Goal: Task Accomplishment & Management: Manage account settings

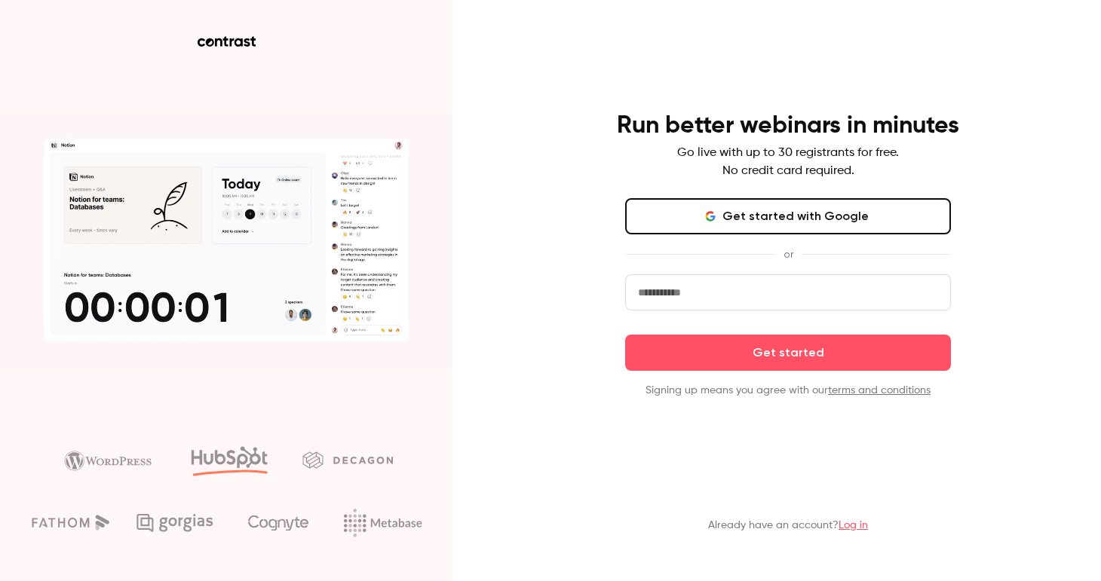
click at [716, 212] on icon "button" at bounding box center [710, 216] width 12 height 12
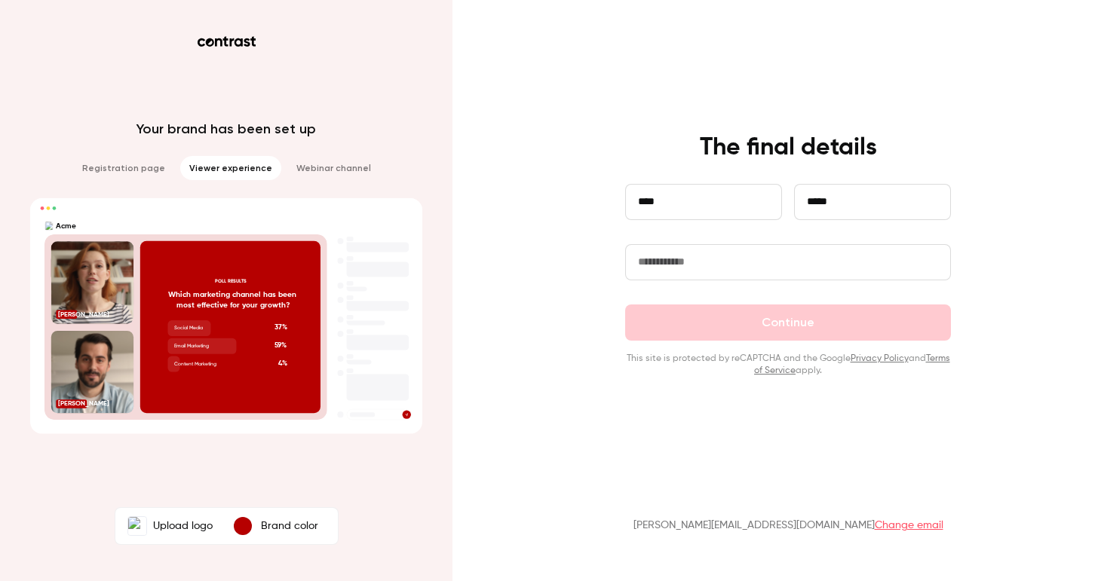
click at [708, 265] on input "text" at bounding box center [788, 262] width 326 height 36
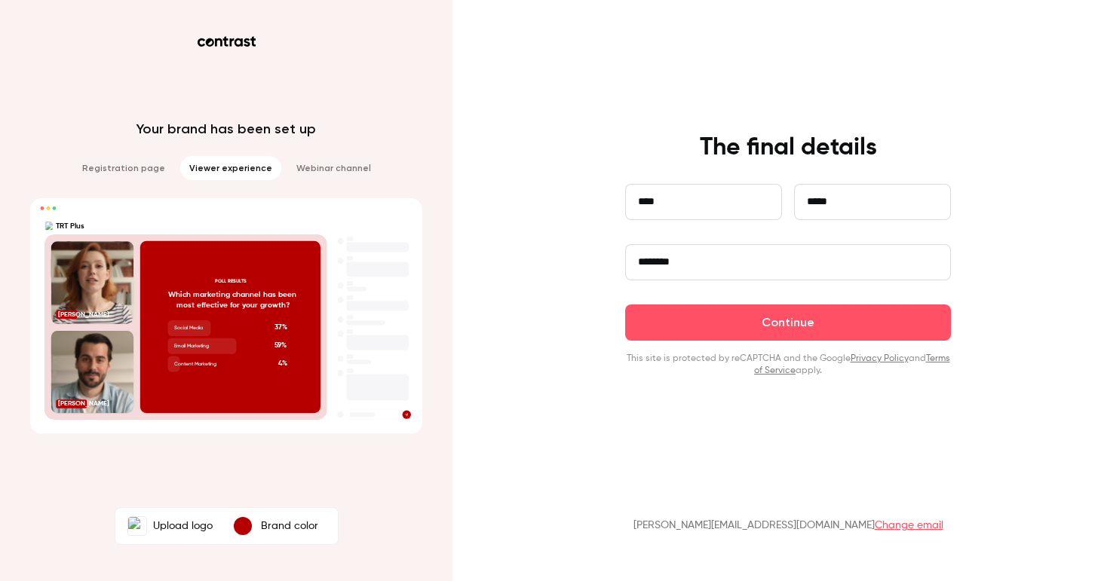
type input "********"
click at [171, 522] on label "Upload logo" at bounding box center [169, 526] width 103 height 30
click at [0, 0] on input "Upload logo" at bounding box center [0, 0] width 0 height 0
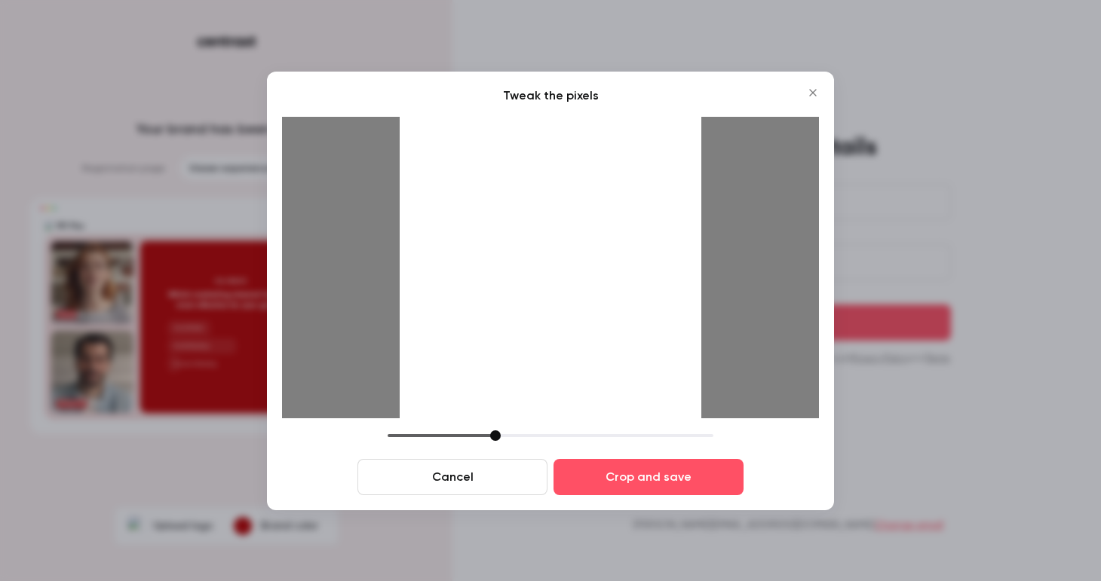
drag, startPoint x: 552, startPoint y: 278, endPoint x: 512, endPoint y: 301, distance: 46.3
click at [513, 300] on div at bounding box center [551, 268] width 302 height 302
drag, startPoint x: 494, startPoint y: 434, endPoint x: 508, endPoint y: 409, distance: 28.7
click at [508, 409] on div "Tweak the pixels Cancel Crop and save" at bounding box center [550, 291] width 537 height 409
click at [813, 97] on icon "Close" at bounding box center [813, 93] width 18 height 12
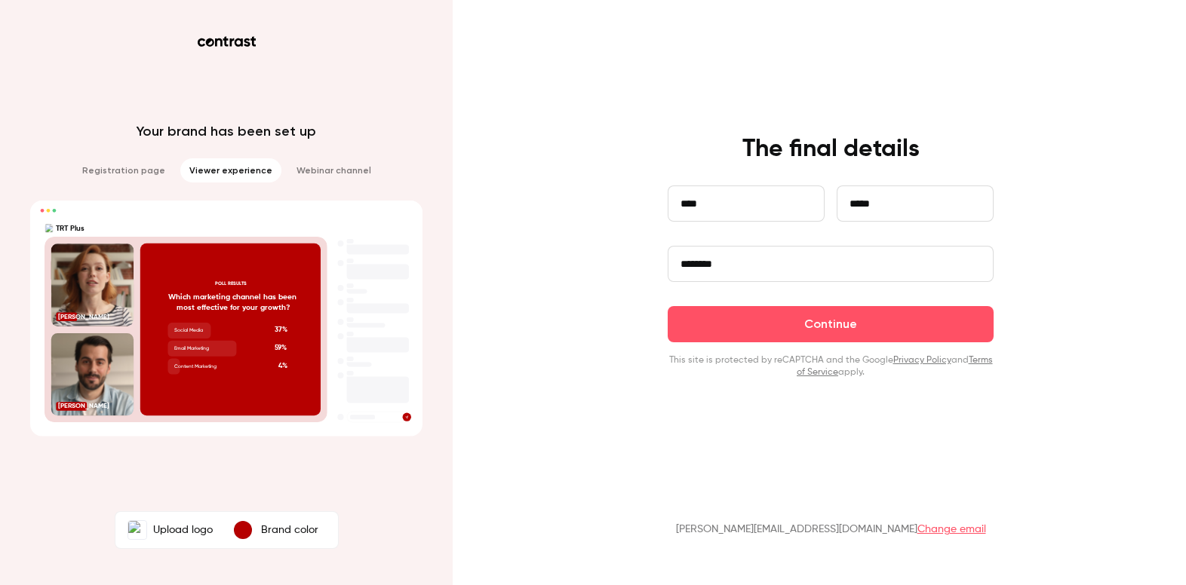
click at [172, 534] on label "Upload logo" at bounding box center [169, 530] width 103 height 30
click at [0, 0] on input "Upload logo" at bounding box center [0, 0] width 0 height 0
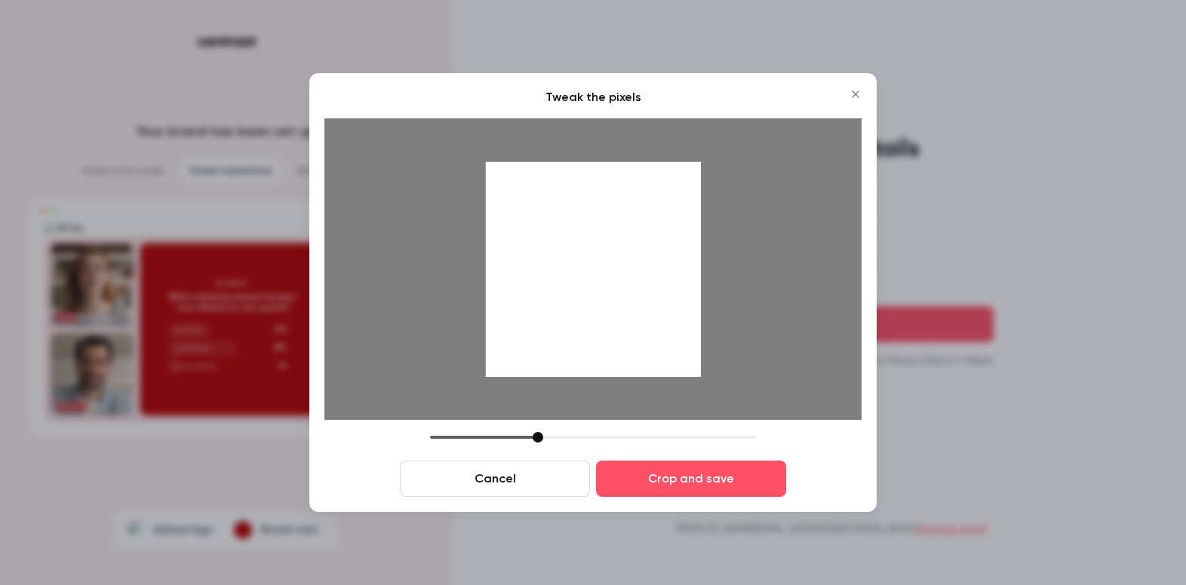
drag, startPoint x: 608, startPoint y: 321, endPoint x: 621, endPoint y: 348, distance: 30.4
click at [622, 348] on div at bounding box center [593, 269] width 215 height 215
click at [855, 89] on icon "Close" at bounding box center [855, 94] width 18 height 12
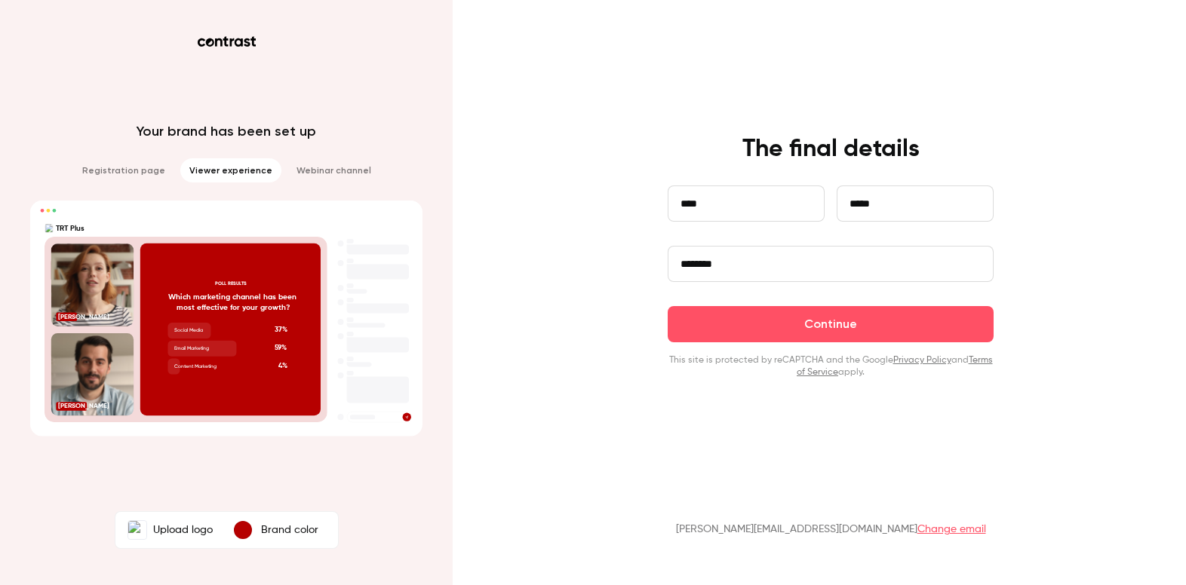
click at [183, 533] on label "Upload logo" at bounding box center [169, 530] width 103 height 30
click at [0, 0] on input "Upload logo" at bounding box center [0, 0] width 0 height 0
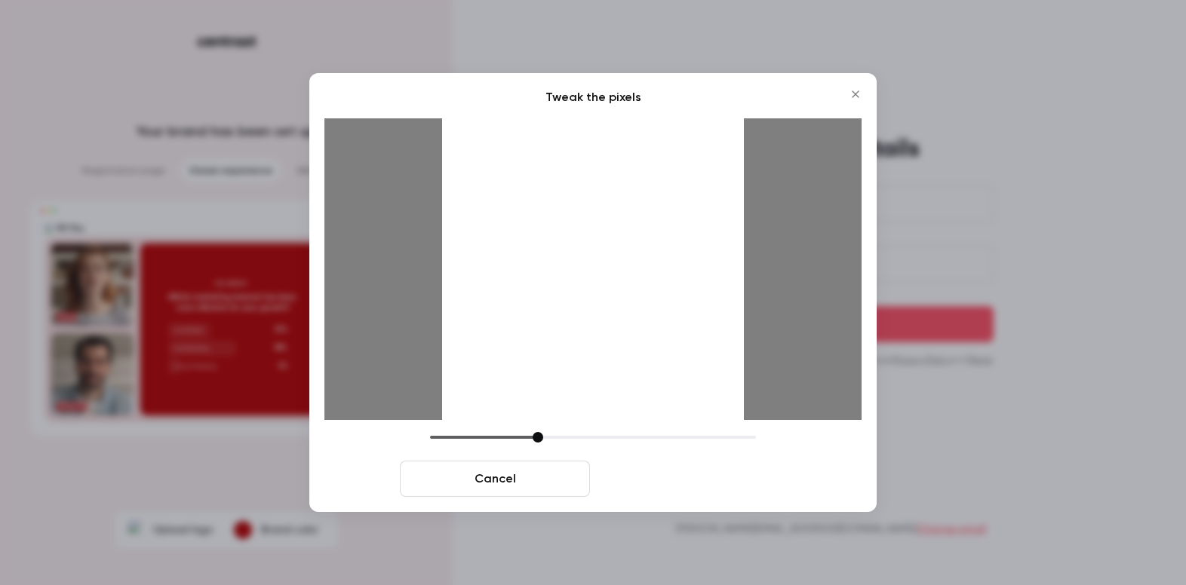
click at [667, 476] on button "Crop and save" at bounding box center [691, 479] width 190 height 36
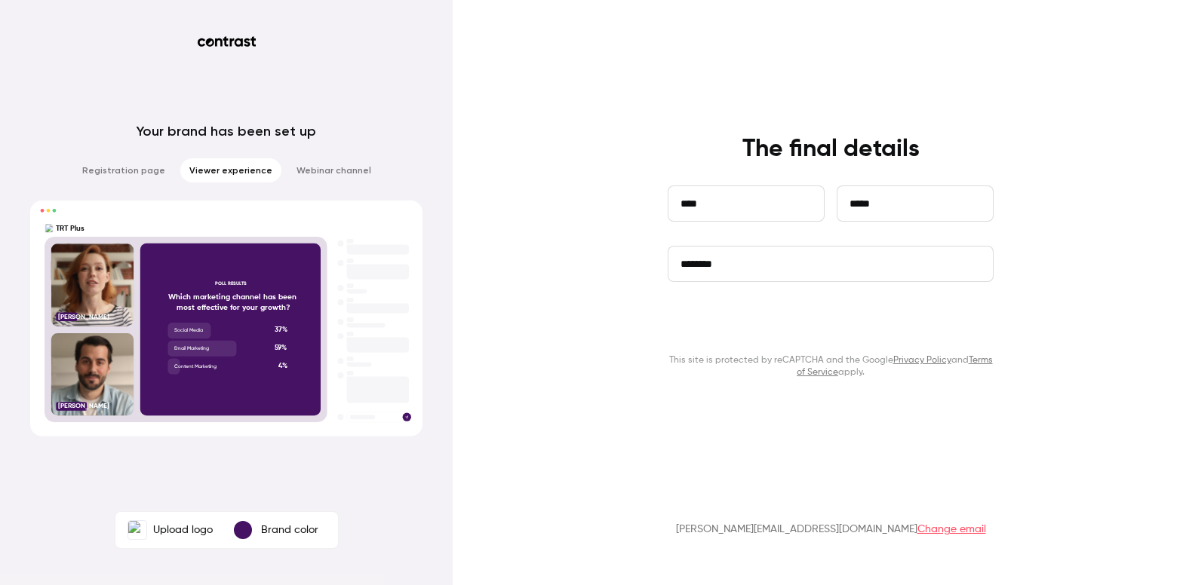
click at [821, 324] on button "Continue" at bounding box center [830, 324] width 326 height 36
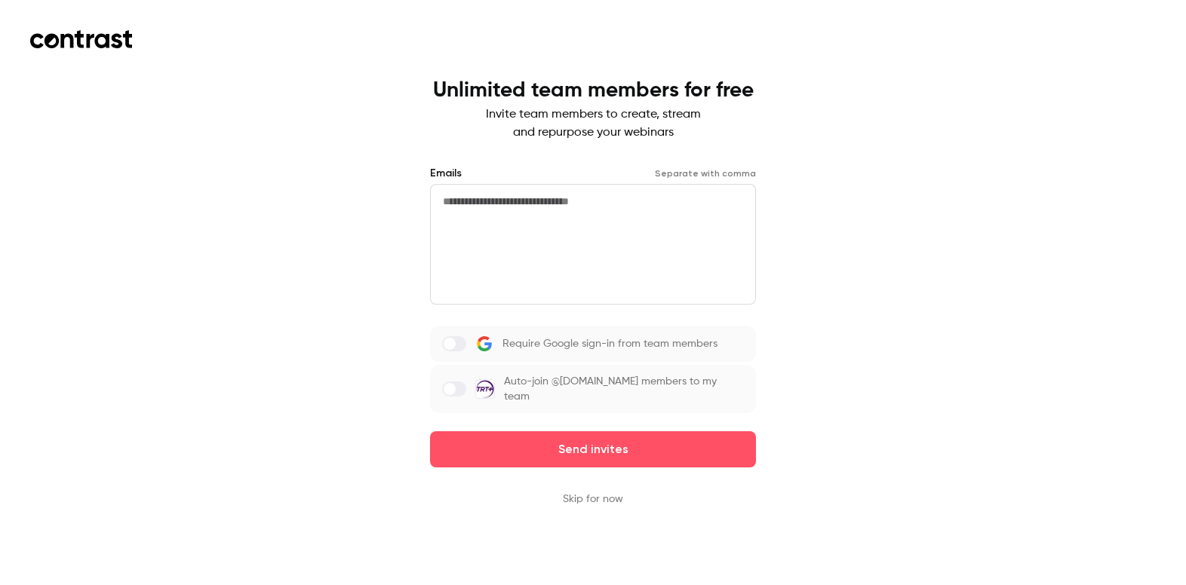
click at [600, 492] on button "Skip for now" at bounding box center [593, 499] width 60 height 15
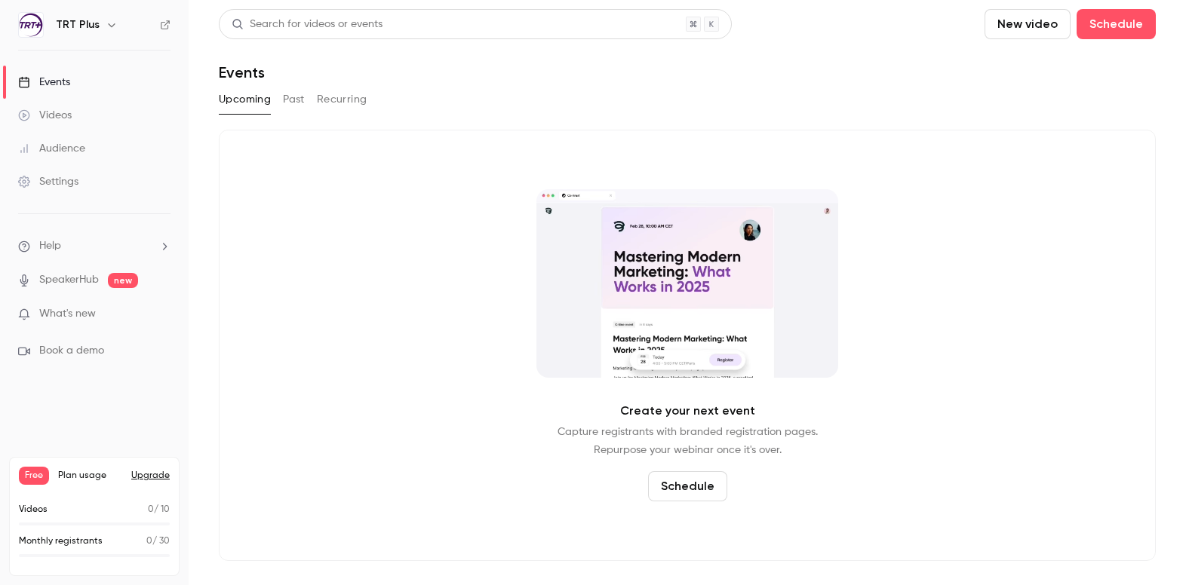
click at [682, 484] on button "Schedule" at bounding box center [687, 486] width 79 height 30
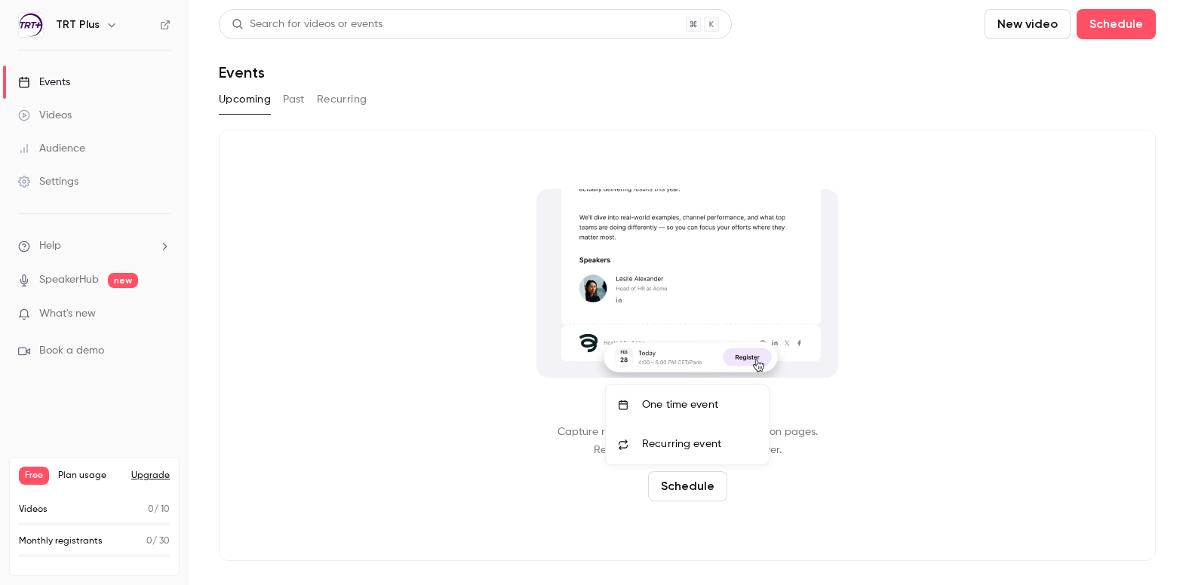
click at [673, 406] on div "One time event" at bounding box center [699, 404] width 115 height 15
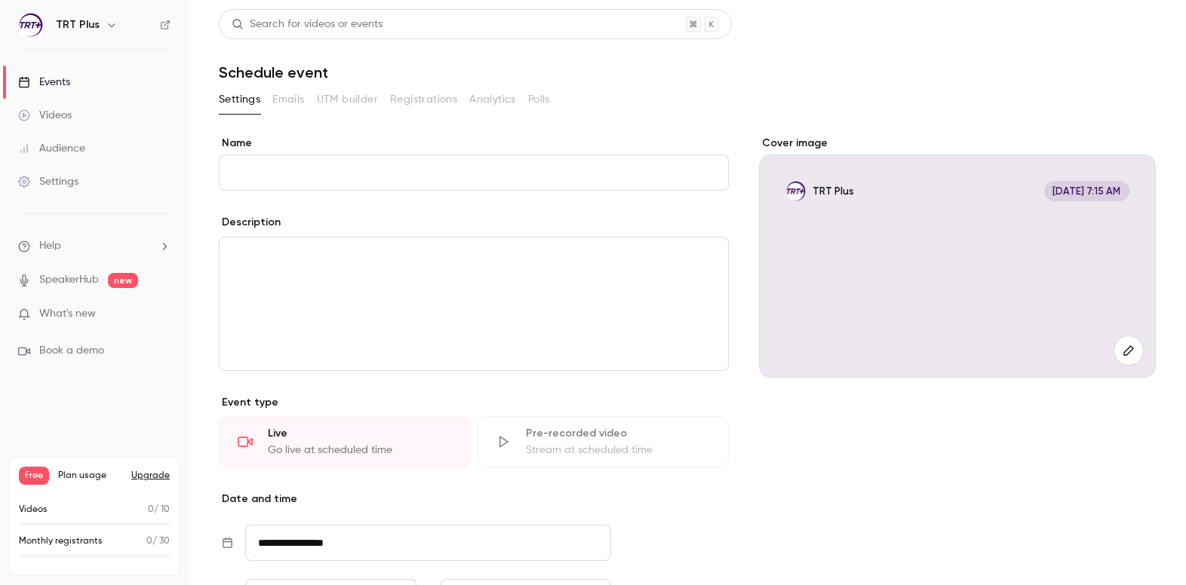
click at [293, 169] on input "Name" at bounding box center [474, 173] width 510 height 36
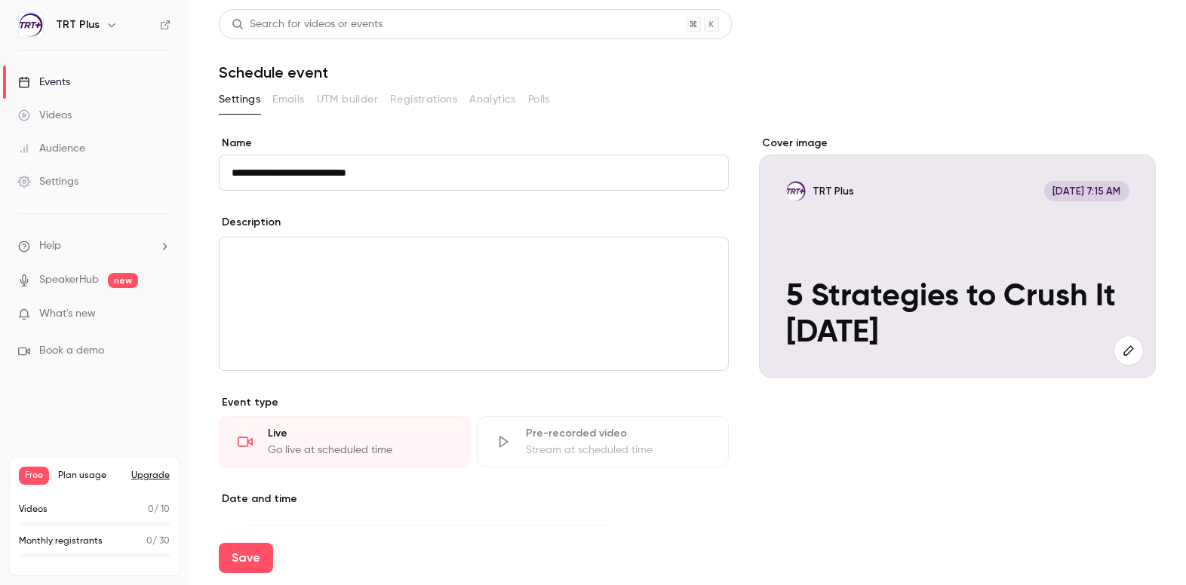
type input "**********"
click at [287, 268] on div "editor" at bounding box center [473, 304] width 508 height 133
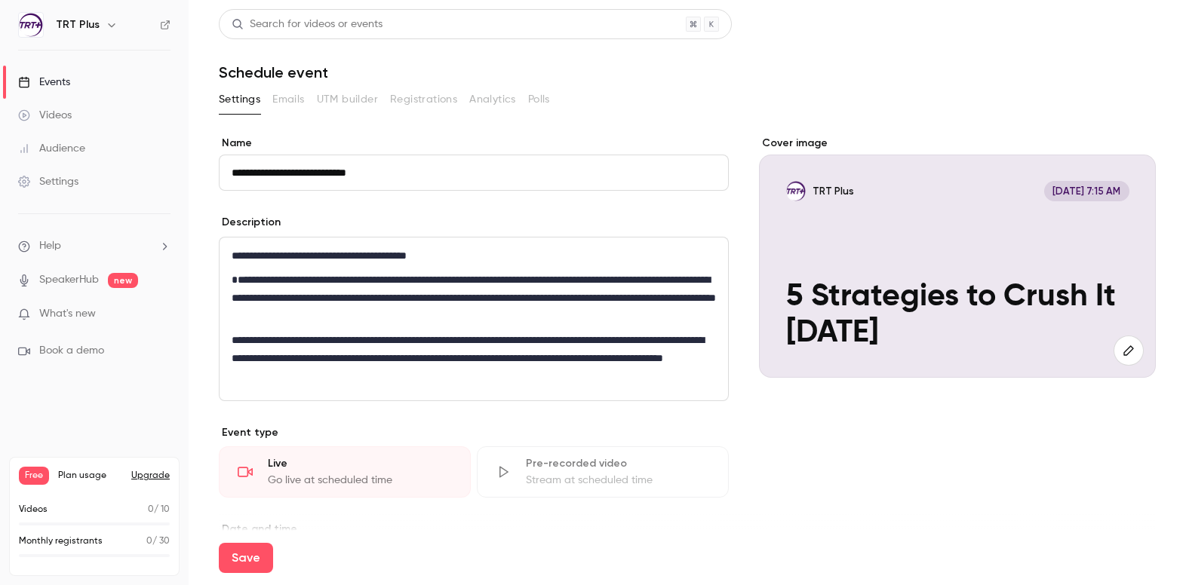
click at [462, 253] on p "**********" at bounding box center [474, 256] width 484 height 18
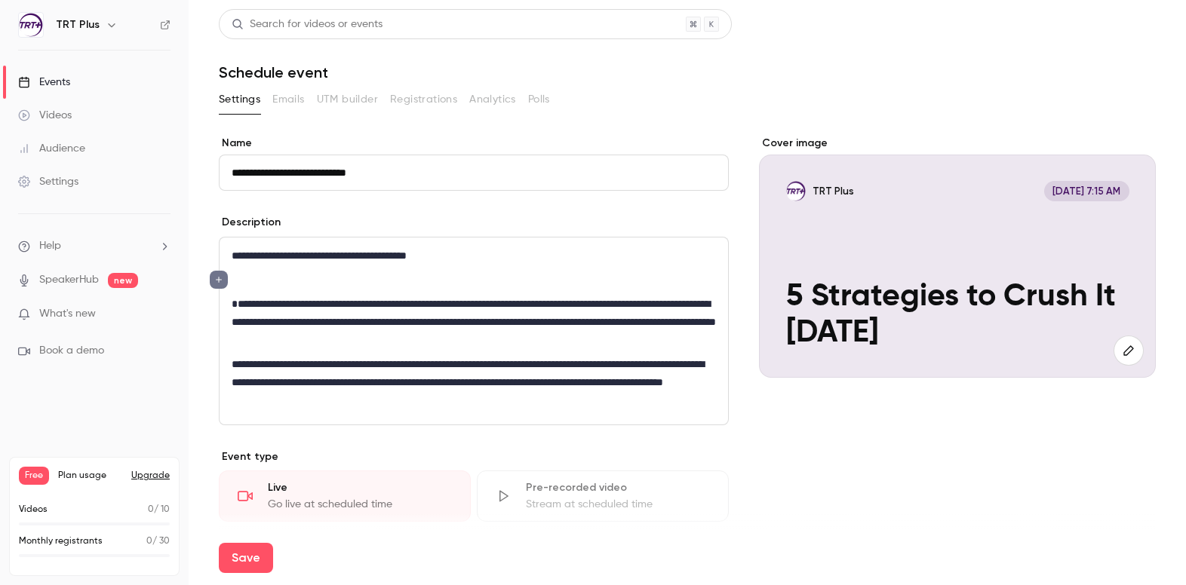
click at [534, 336] on p "**********" at bounding box center [474, 322] width 484 height 54
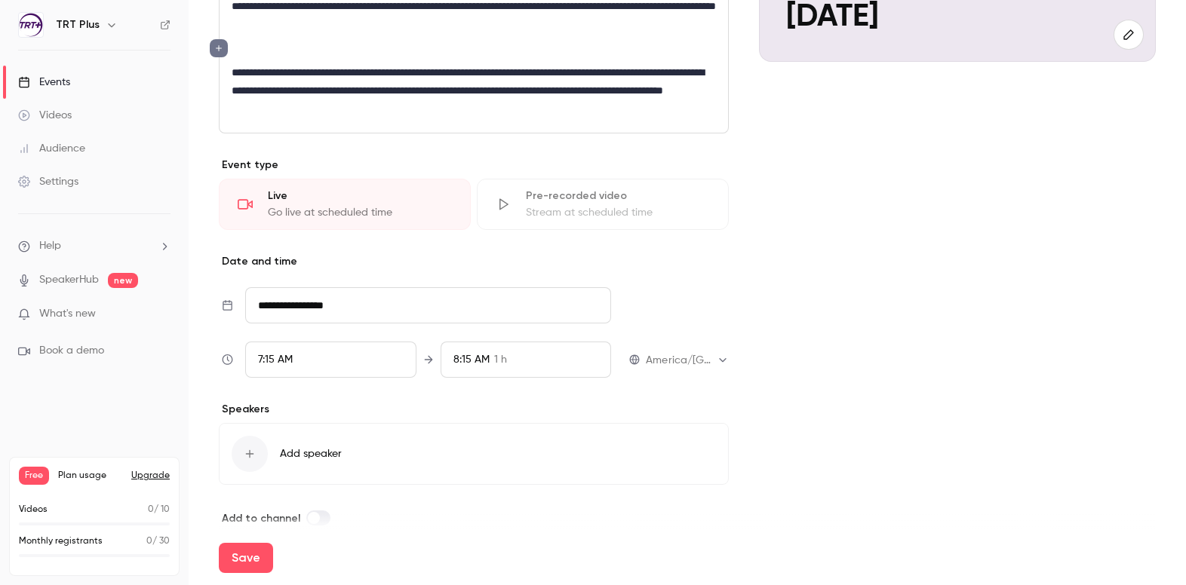
scroll to position [336, 0]
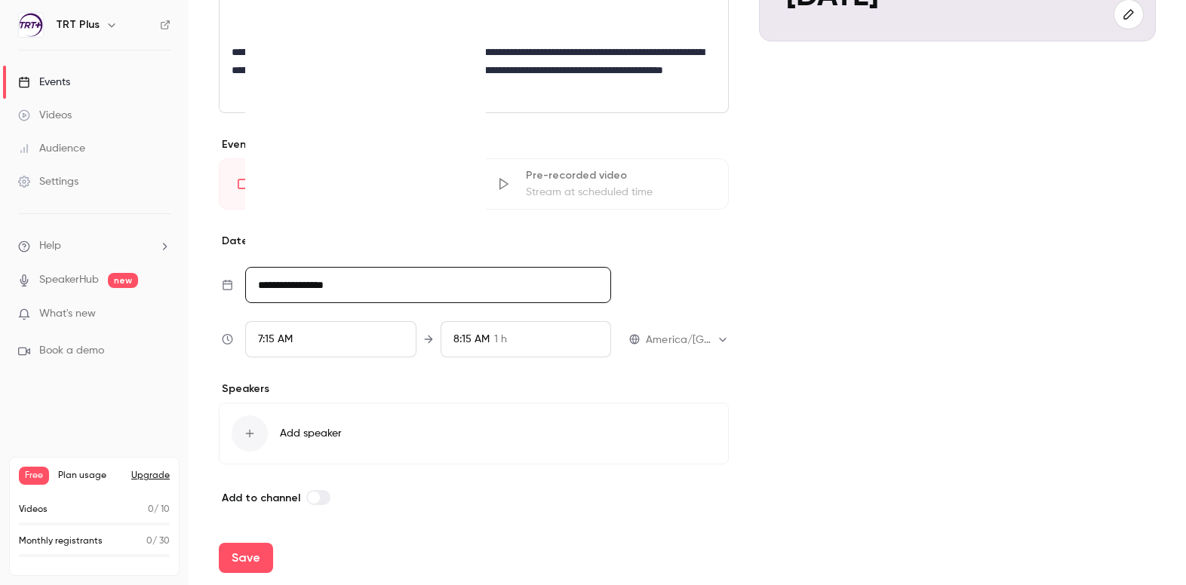
click at [328, 288] on input "**********" at bounding box center [428, 285] width 366 height 36
click at [364, 195] on div "27" at bounding box center [367, 195] width 23 height 23
type input "**********"
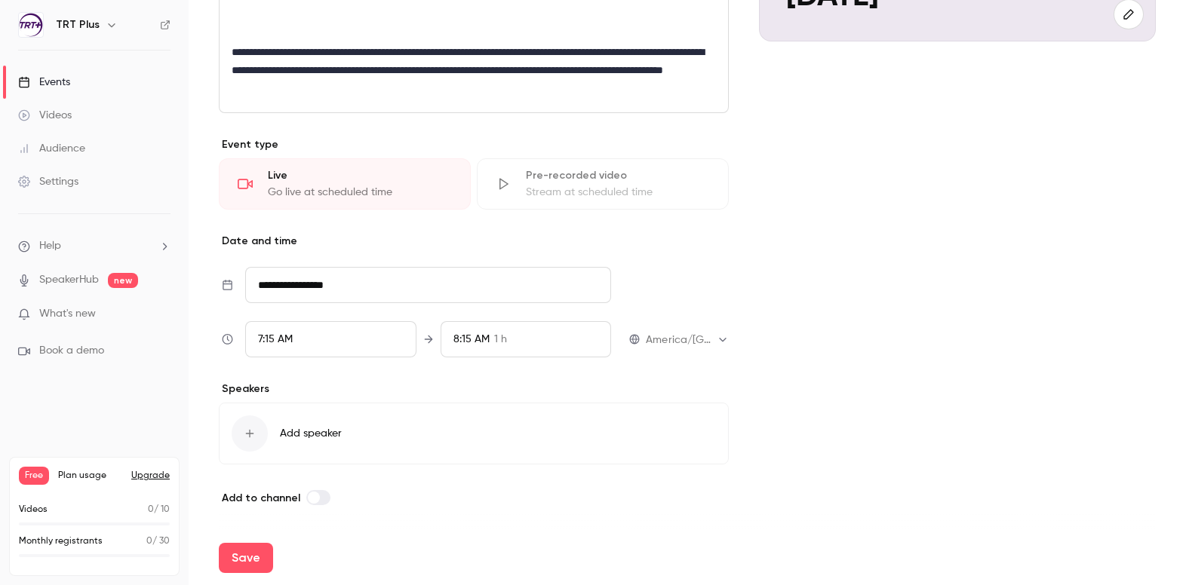
click at [302, 350] on div "7:15 AM" at bounding box center [330, 339] width 171 height 36
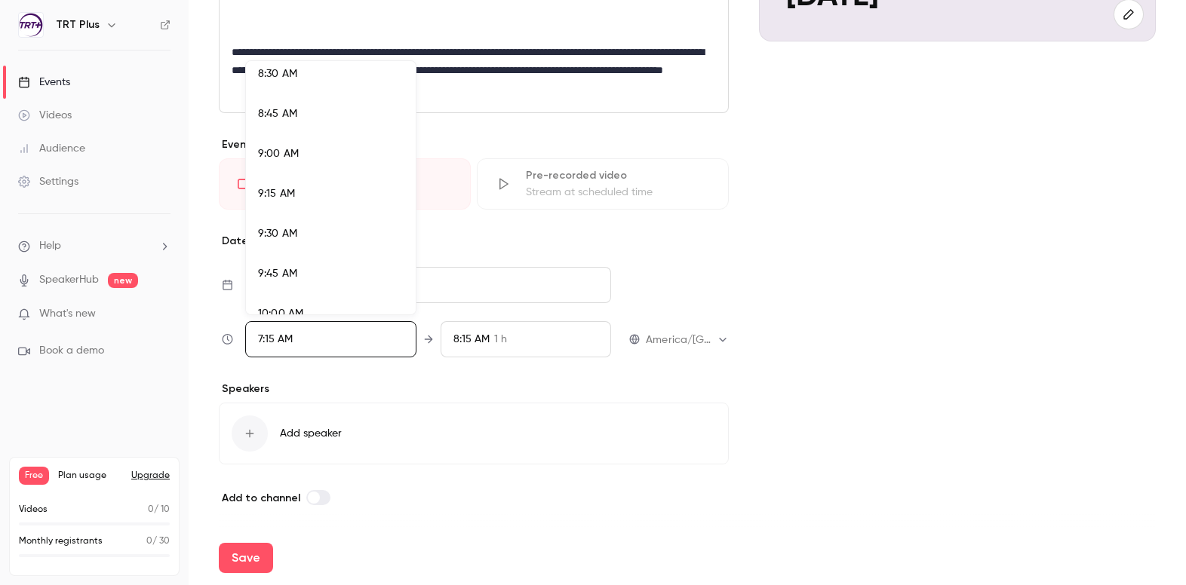
scroll to position [1465, 0]
click at [309, 218] on div "10:00 AM" at bounding box center [331, 215] width 146 height 16
click at [502, 336] on div at bounding box center [593, 292] width 1186 height 585
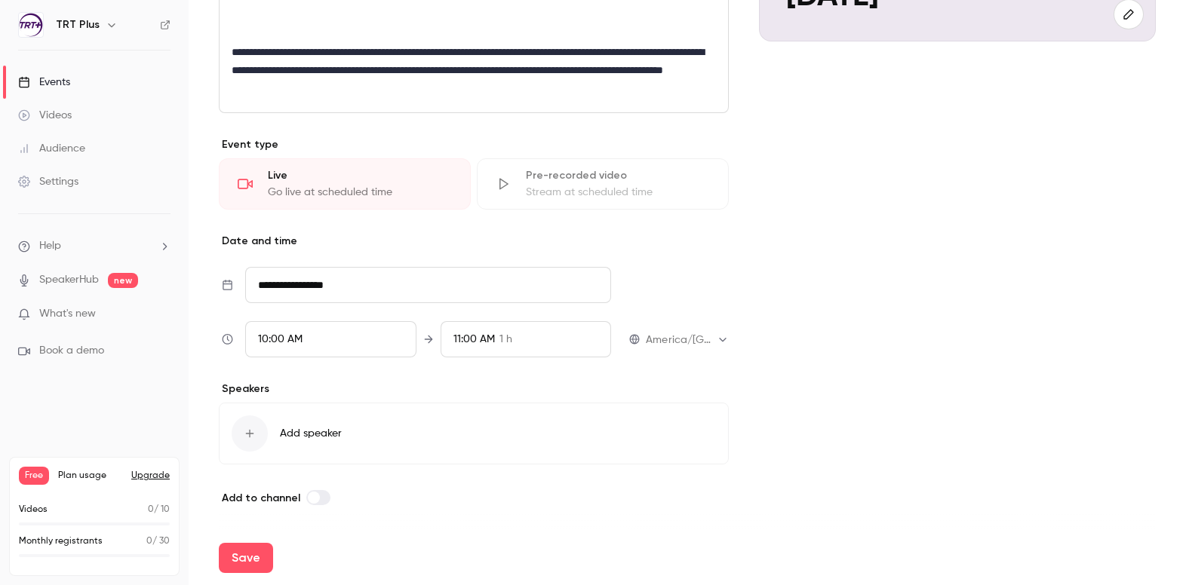
scroll to position [1052, 0]
click at [502, 336] on span "1 h" at bounding box center [505, 340] width 13 height 16
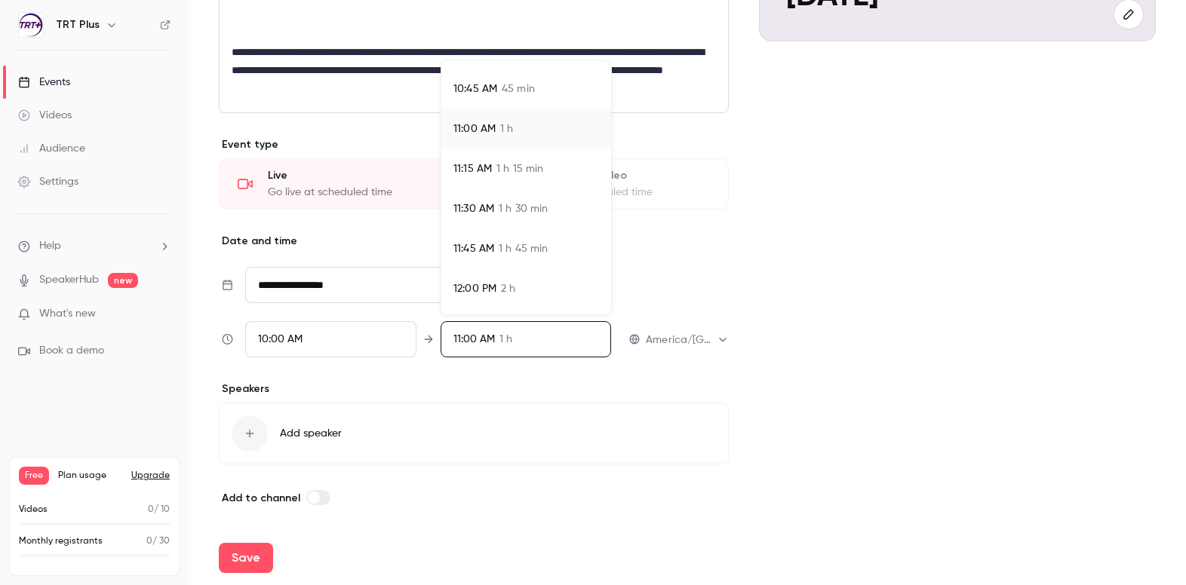
scroll to position [114, 0]
click at [495, 275] on li "12:00 PM 2 h" at bounding box center [526, 287] width 170 height 40
click at [694, 339] on div at bounding box center [593, 292] width 1186 height 585
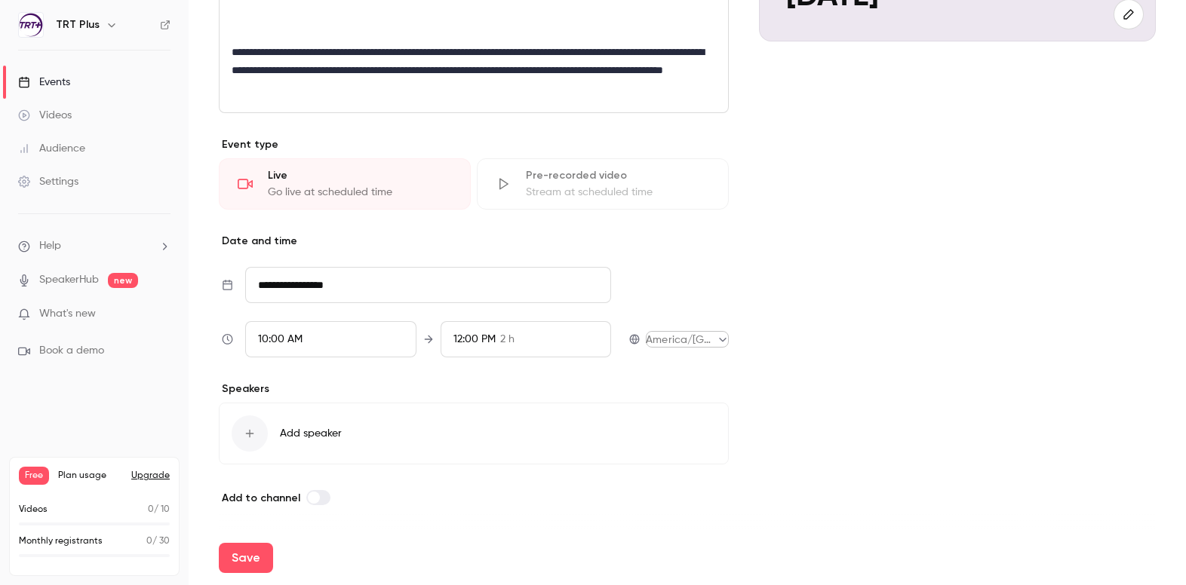
click at [717, 345] on body "**********" at bounding box center [593, 292] width 1186 height 585
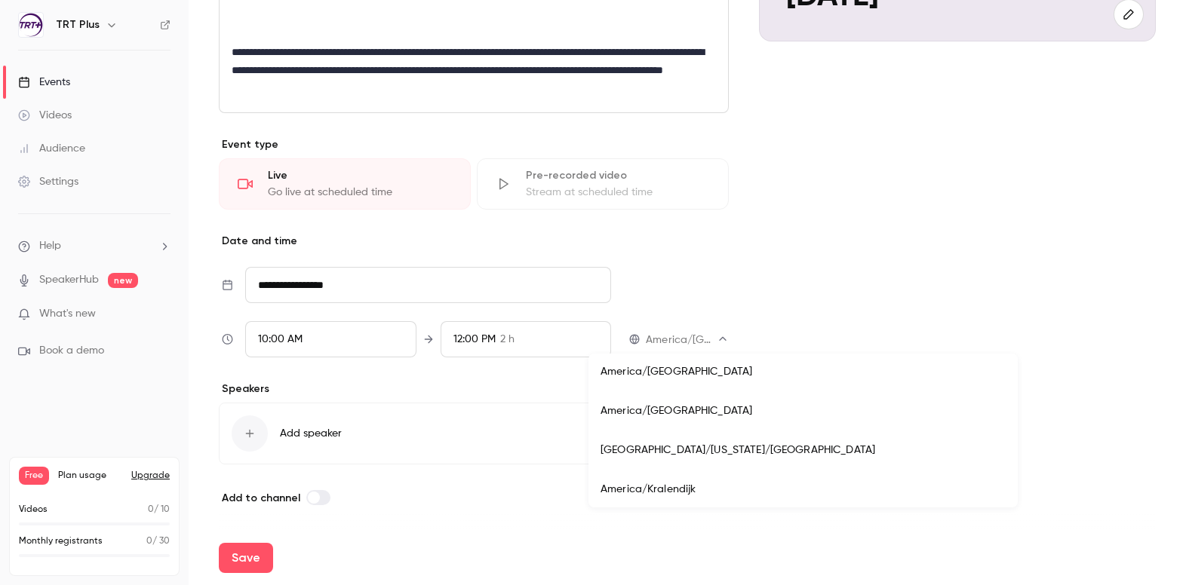
scroll to position [5219, 0]
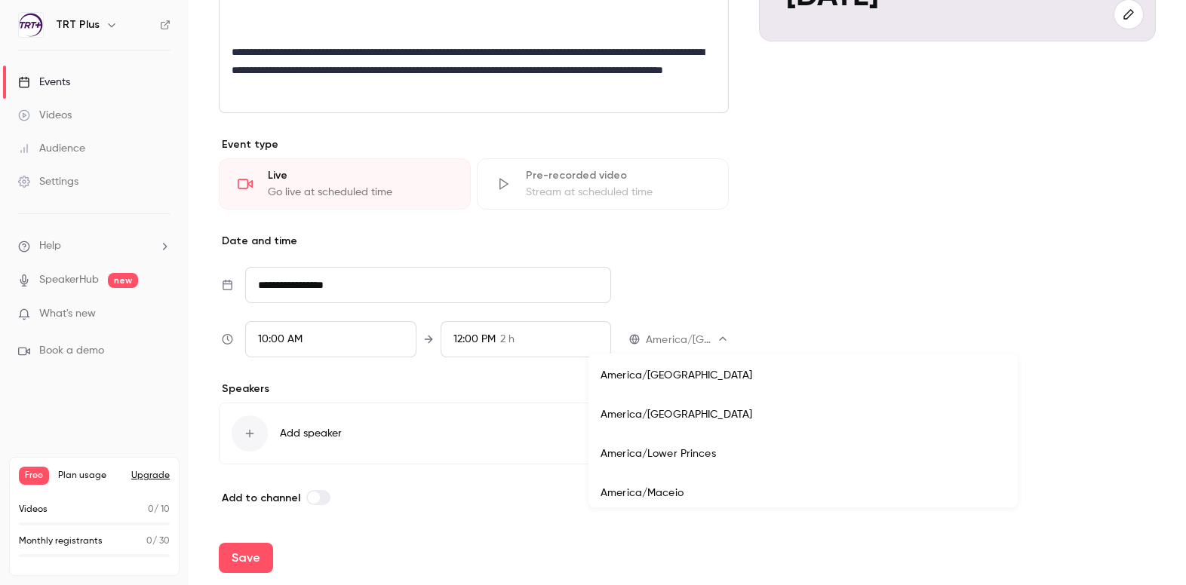
click at [684, 380] on li "America/Los Angeles" at bounding box center [802, 375] width 429 height 39
type input "**********"
click at [256, 431] on div at bounding box center [250, 434] width 36 height 36
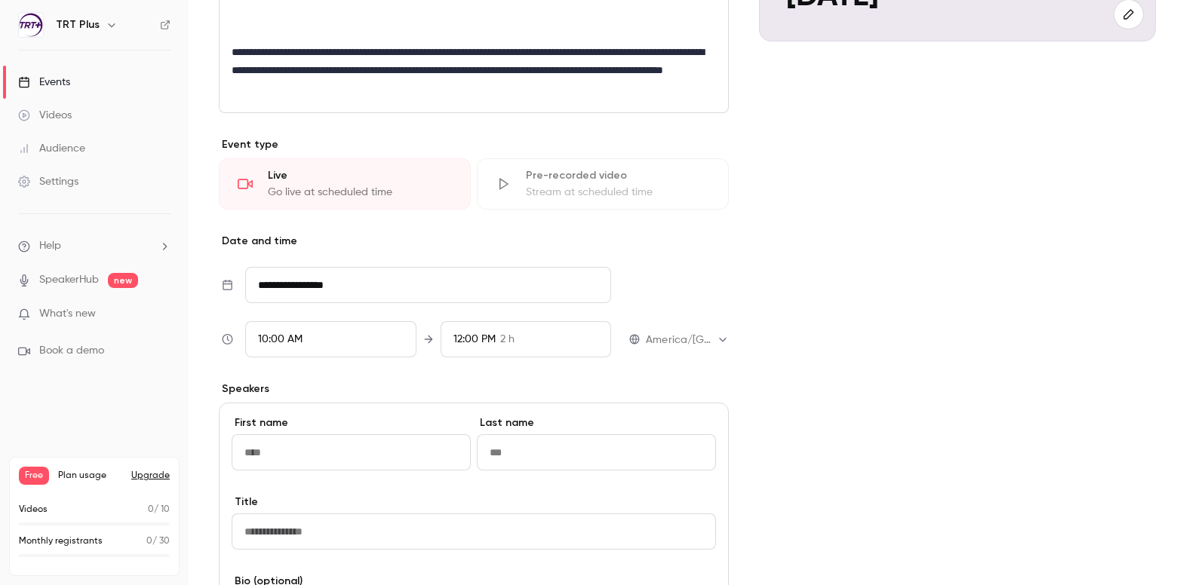
type input "****"
type input "*****"
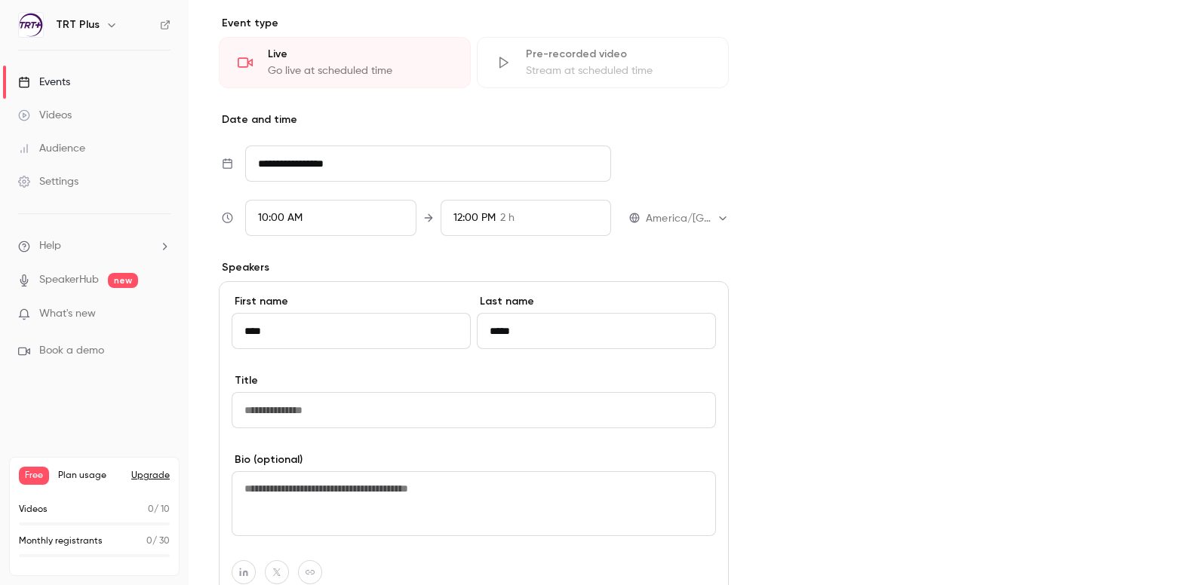
scroll to position [470, 0]
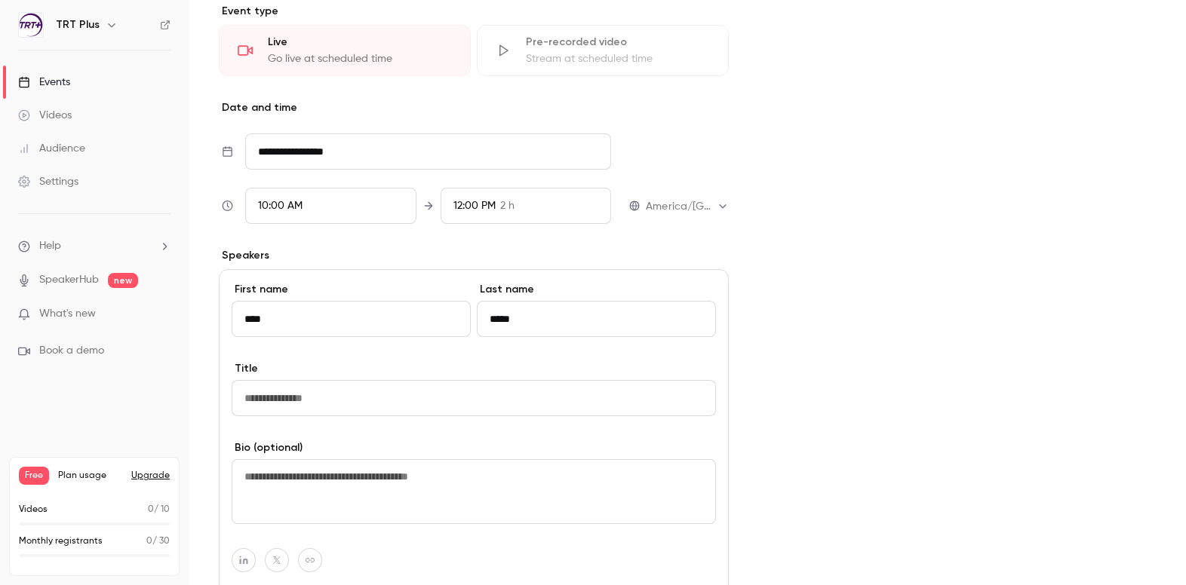
click at [362, 395] on input at bounding box center [474, 398] width 484 height 36
type input "**********"
click at [425, 446] on label "Bio (optional)" at bounding box center [474, 447] width 484 height 15
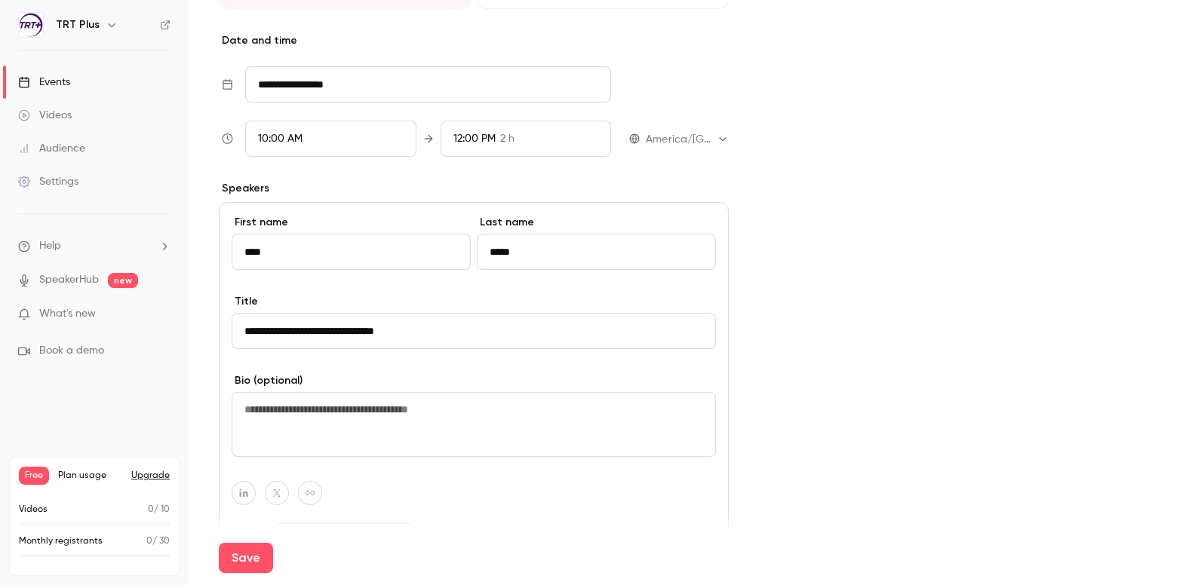
scroll to position [538, 0]
click at [465, 413] on textarea at bounding box center [474, 423] width 484 height 65
paste textarea "**********"
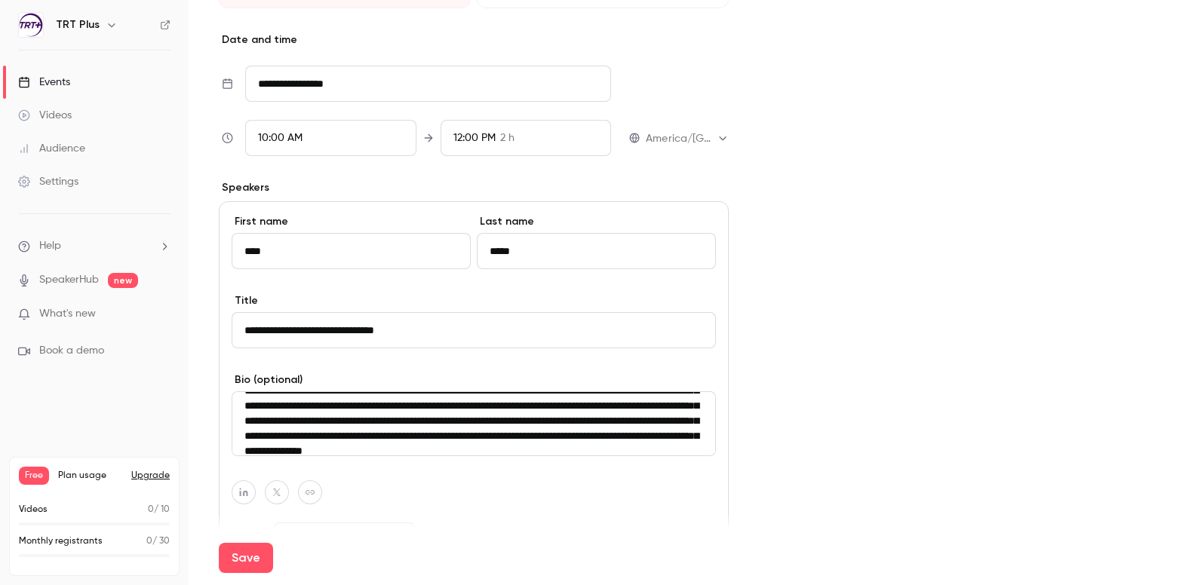
scroll to position [75, 0]
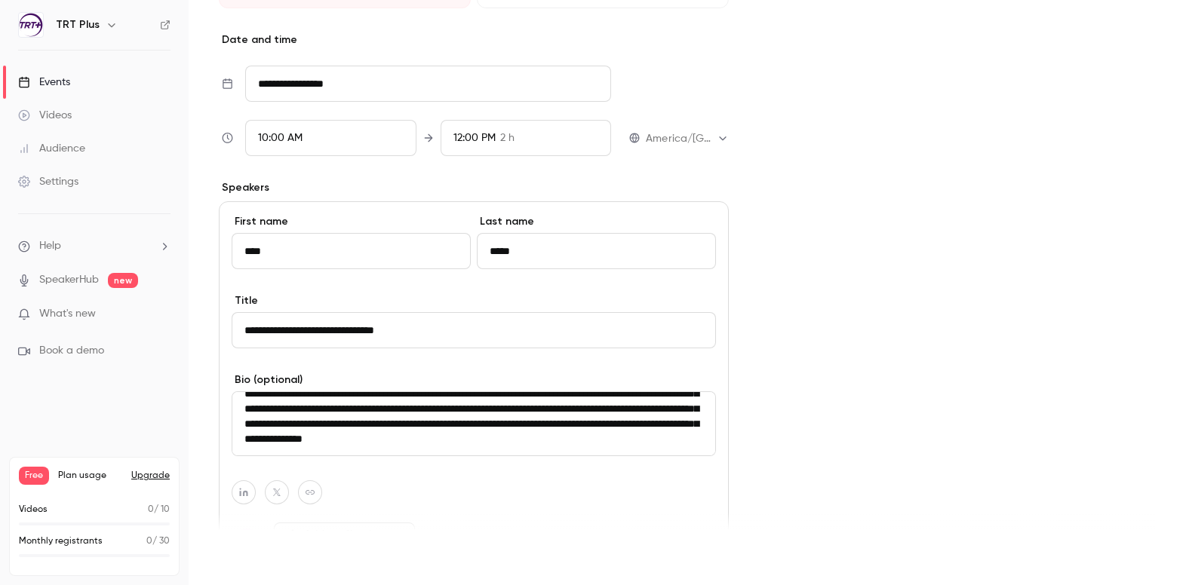
type textarea "**********"
click at [240, 563] on button "Save" at bounding box center [246, 558] width 54 height 30
type input "**********"
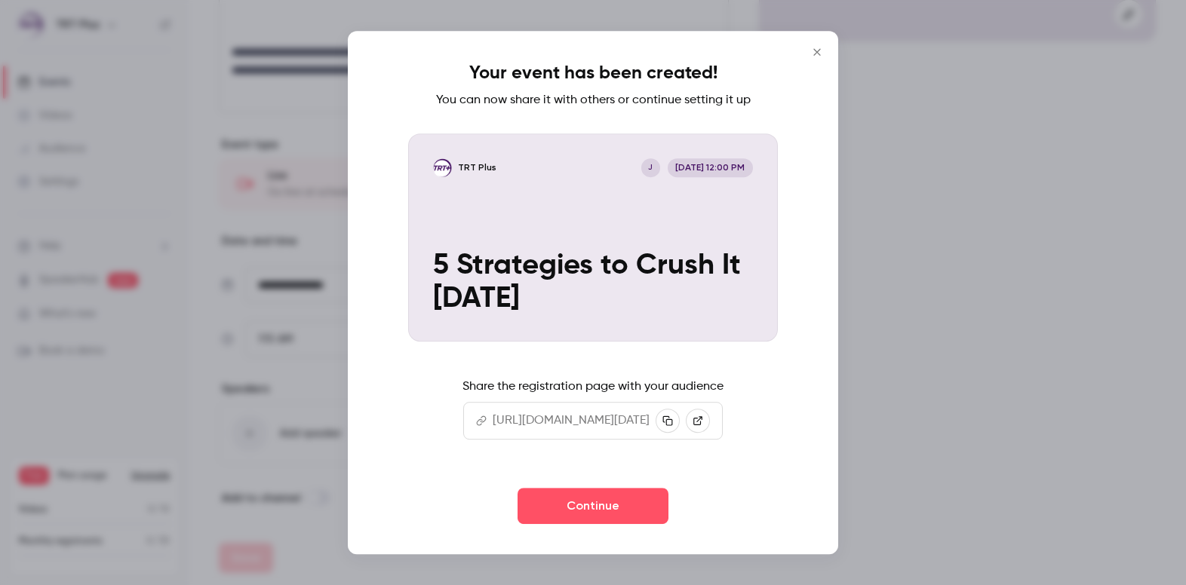
click at [495, 422] on p "https://watch.getcontrast.io/register/trt-plus-5-strategies-to-crush-it-today" at bounding box center [570, 421] width 157 height 18
copy p "https://watch.getcontrast.io/register/trt-plus-5-strategies-to-crush-it-today"
click at [644, 498] on button "Continue" at bounding box center [592, 506] width 151 height 36
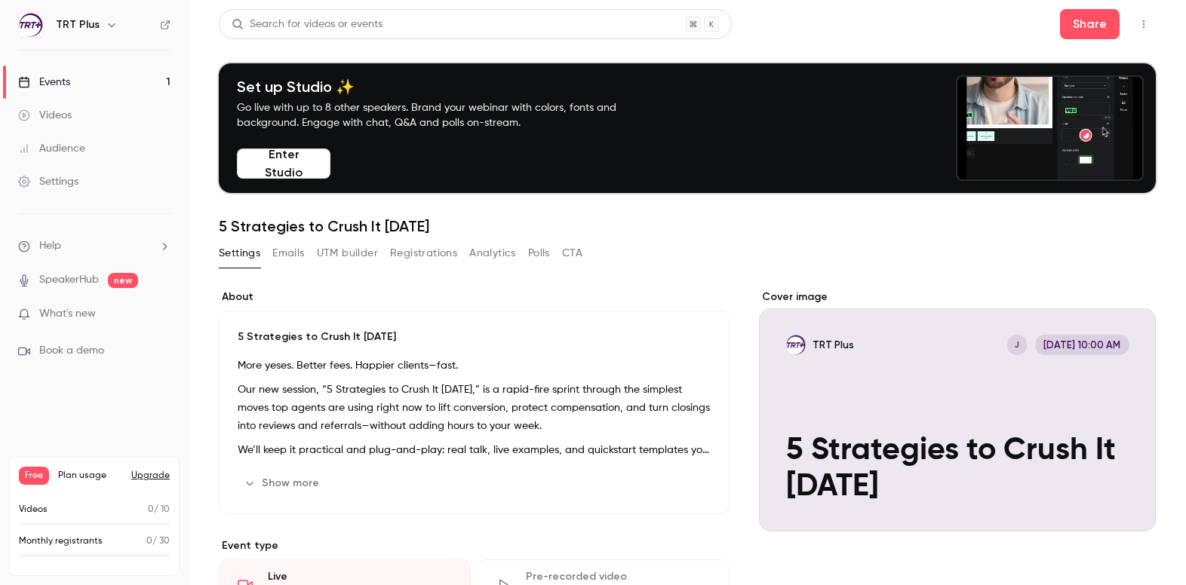
click at [66, 122] on div "Videos" at bounding box center [45, 115] width 54 height 15
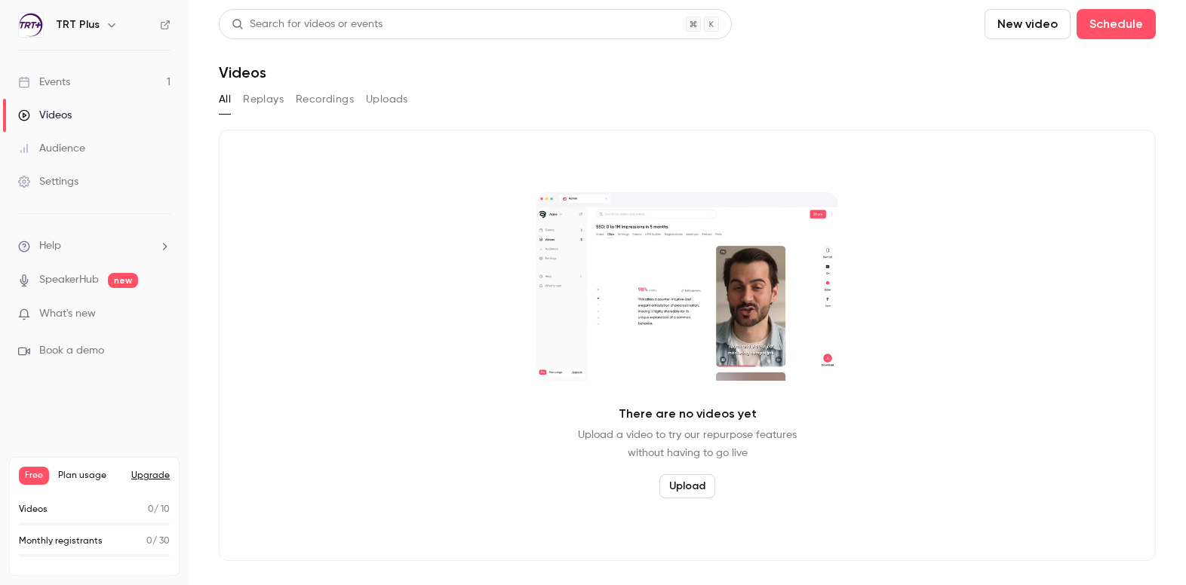
click at [56, 83] on div "Events" at bounding box center [44, 82] width 52 height 15
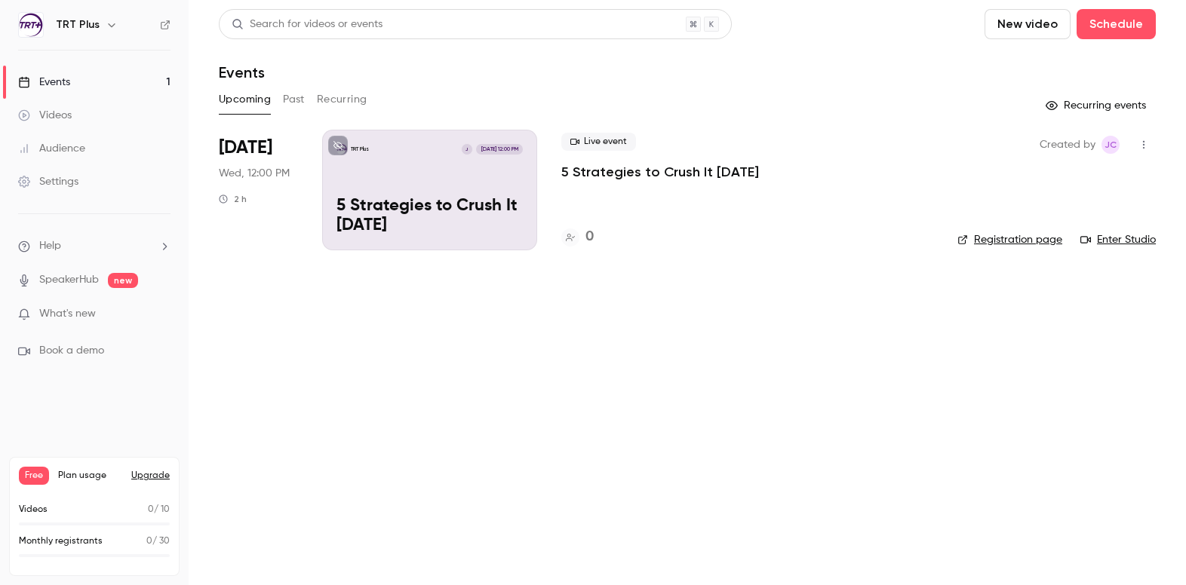
click at [444, 179] on div "TRT Plus J Aug 27, 12:00 PM 5 Strategies to Crush It Today" at bounding box center [429, 190] width 215 height 121
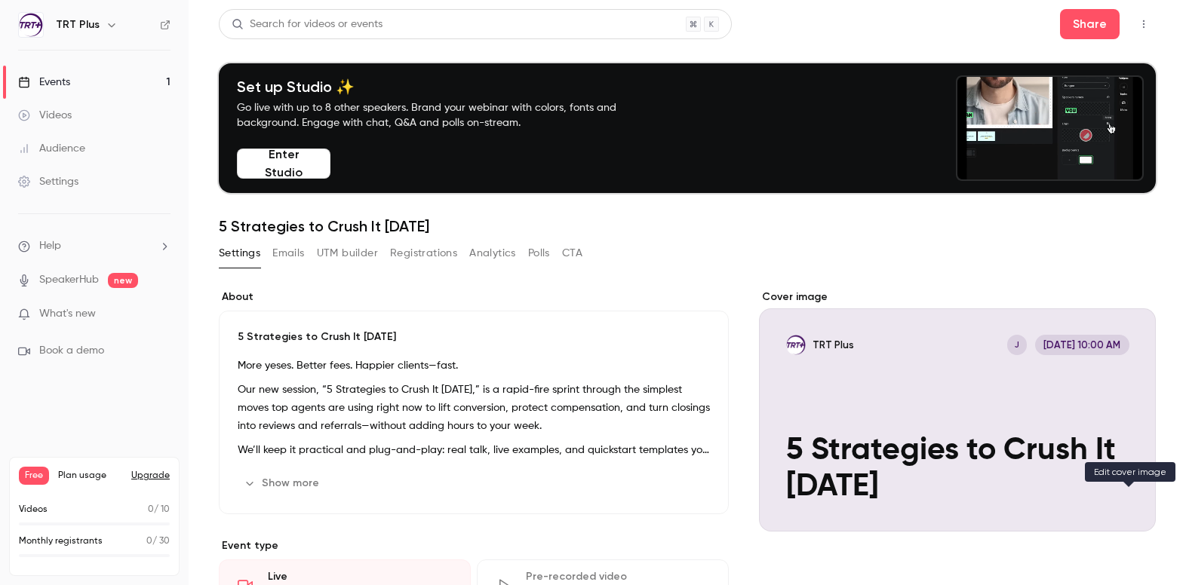
click at [1100, 505] on button "TRT Plus J Aug 27, 10:00 AM 5 Strategies to Crush It Today" at bounding box center [1128, 504] width 30 height 30
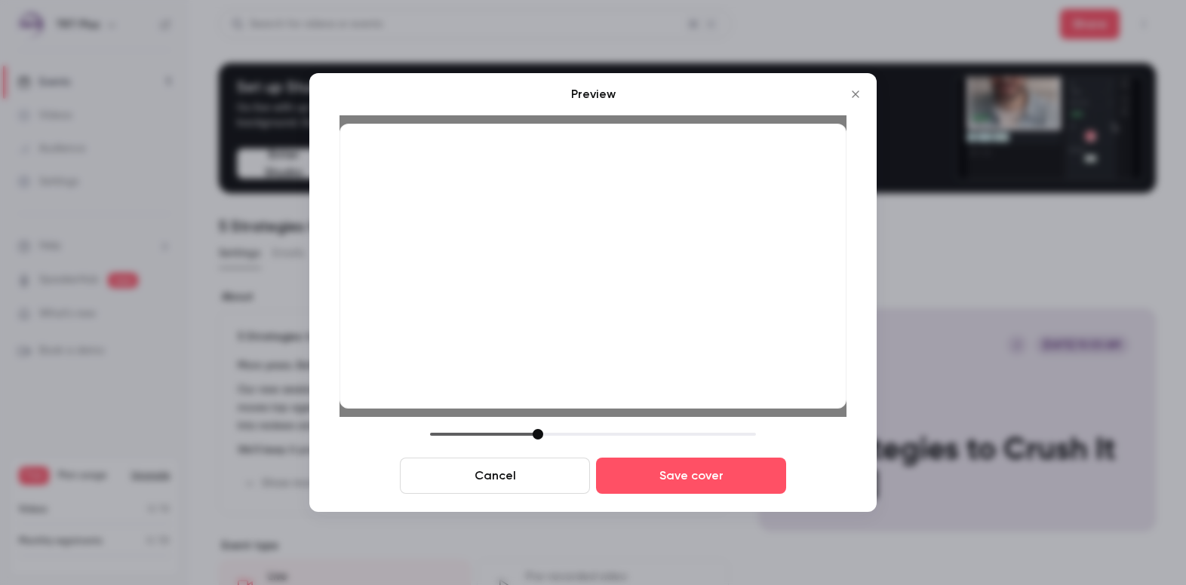
drag, startPoint x: 624, startPoint y: 323, endPoint x: 624, endPoint y: 331, distance: 8.3
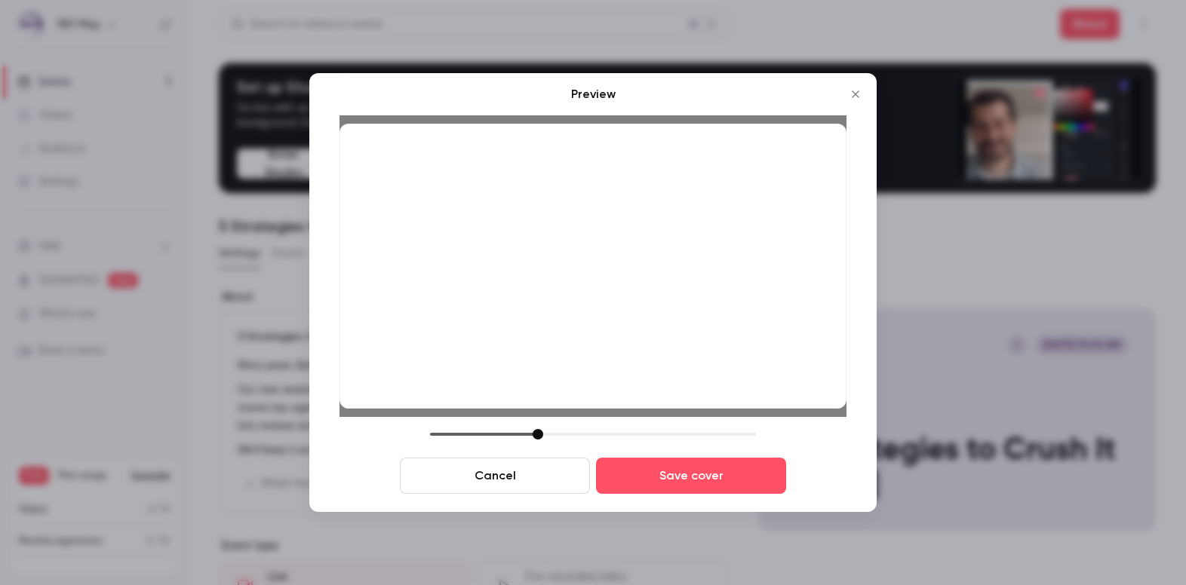
click at [624, 331] on div at bounding box center [592, 266] width 507 height 285
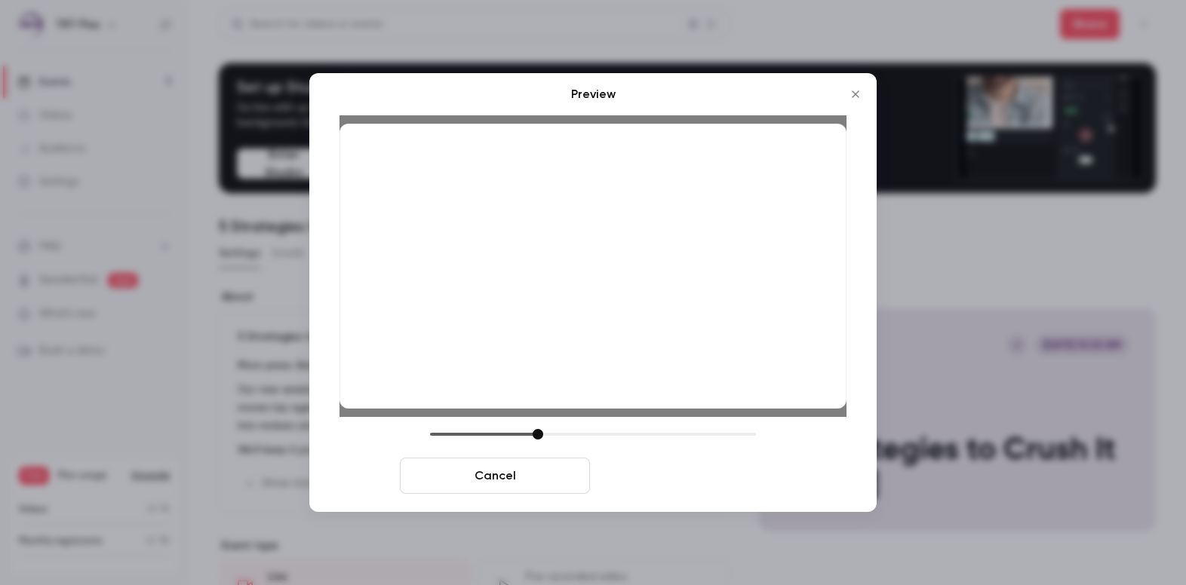
click at [663, 474] on button "Save cover" at bounding box center [691, 476] width 190 height 36
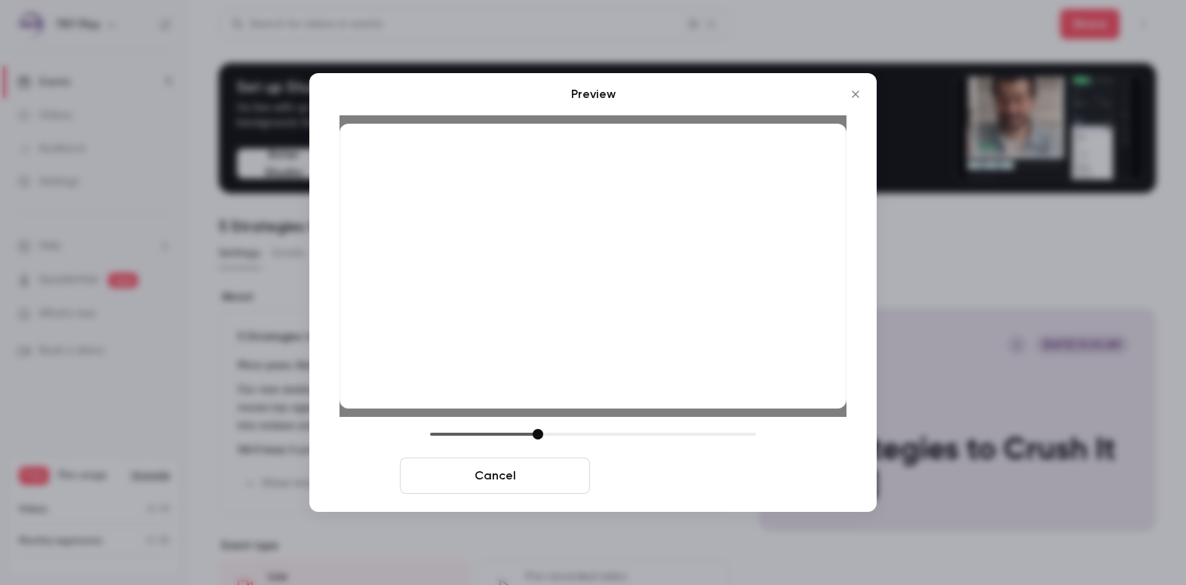
click at [645, 473] on button "Save cover" at bounding box center [691, 476] width 190 height 36
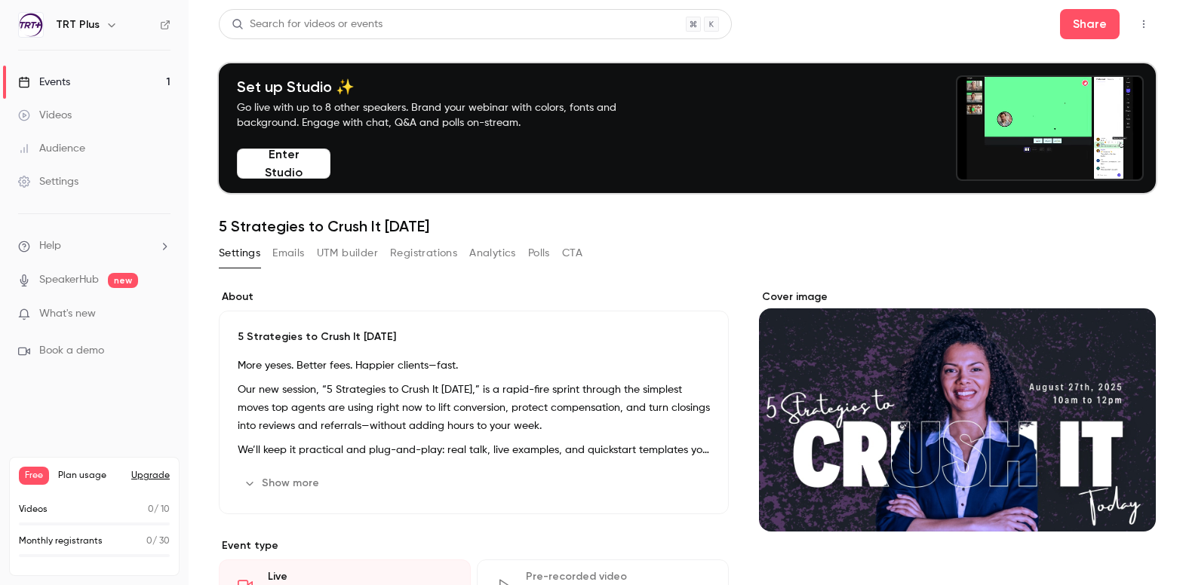
click at [65, 84] on div "Events" at bounding box center [44, 82] width 52 height 15
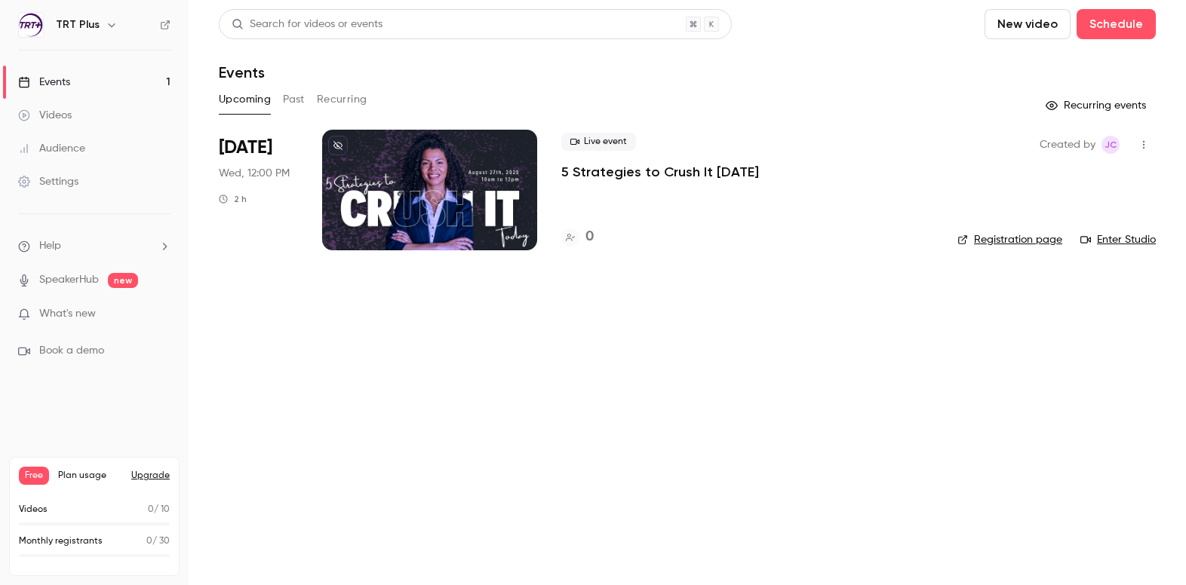
click at [435, 219] on div at bounding box center [429, 190] width 215 height 121
click at [999, 236] on link "Registration page" at bounding box center [1009, 239] width 105 height 15
click at [452, 158] on div at bounding box center [429, 190] width 215 height 121
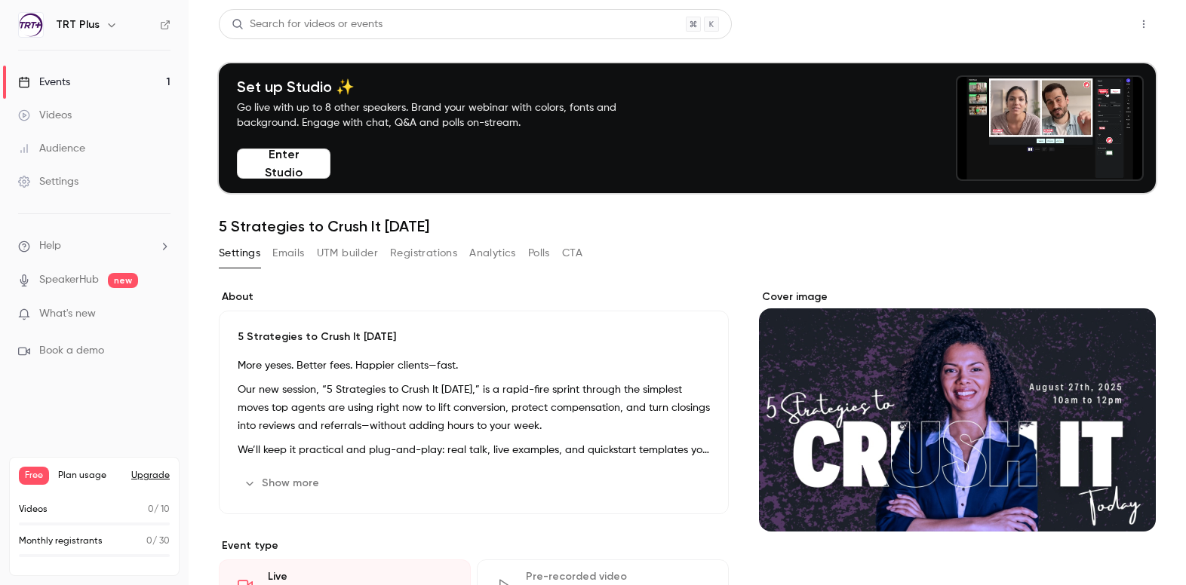
click at [1090, 29] on button "Share" at bounding box center [1090, 24] width 60 height 30
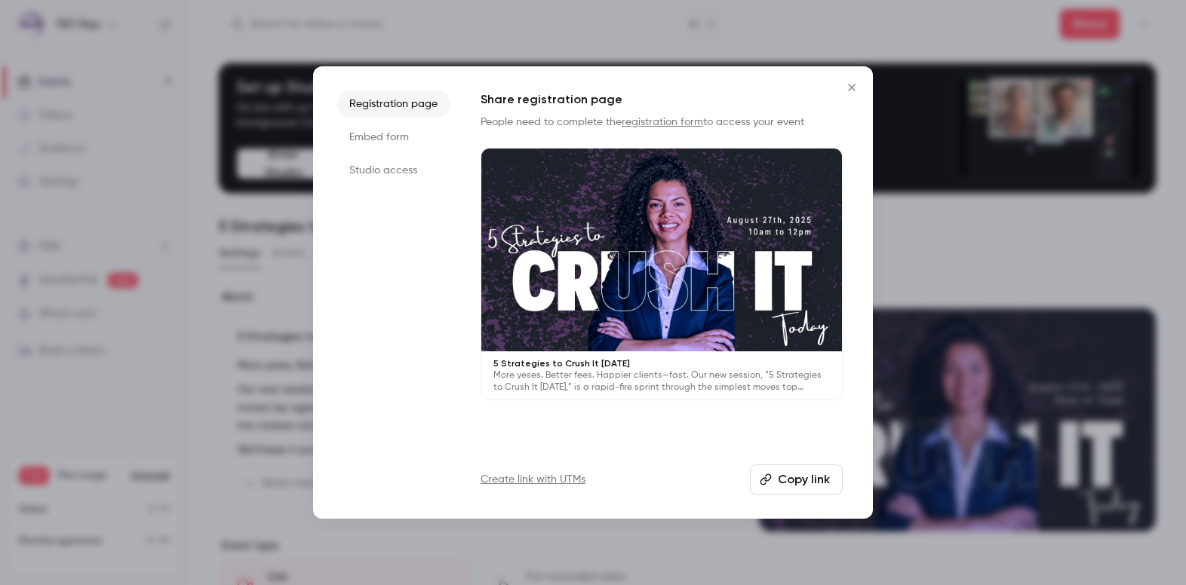
click at [778, 476] on button "Copy link" at bounding box center [796, 480] width 93 height 30
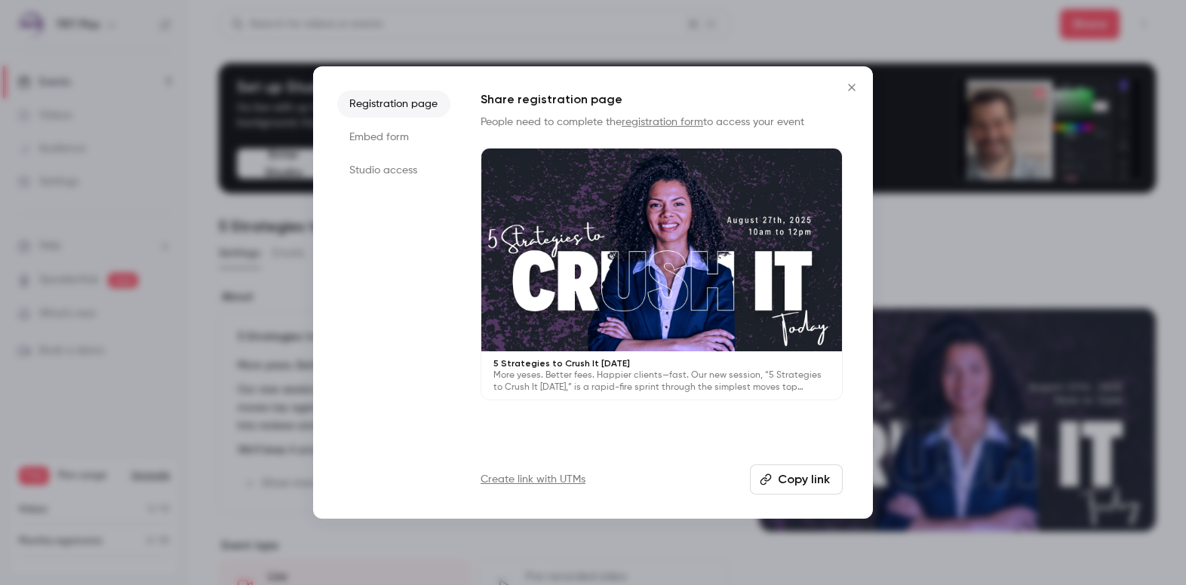
click at [403, 167] on li "Studio access" at bounding box center [393, 170] width 113 height 27
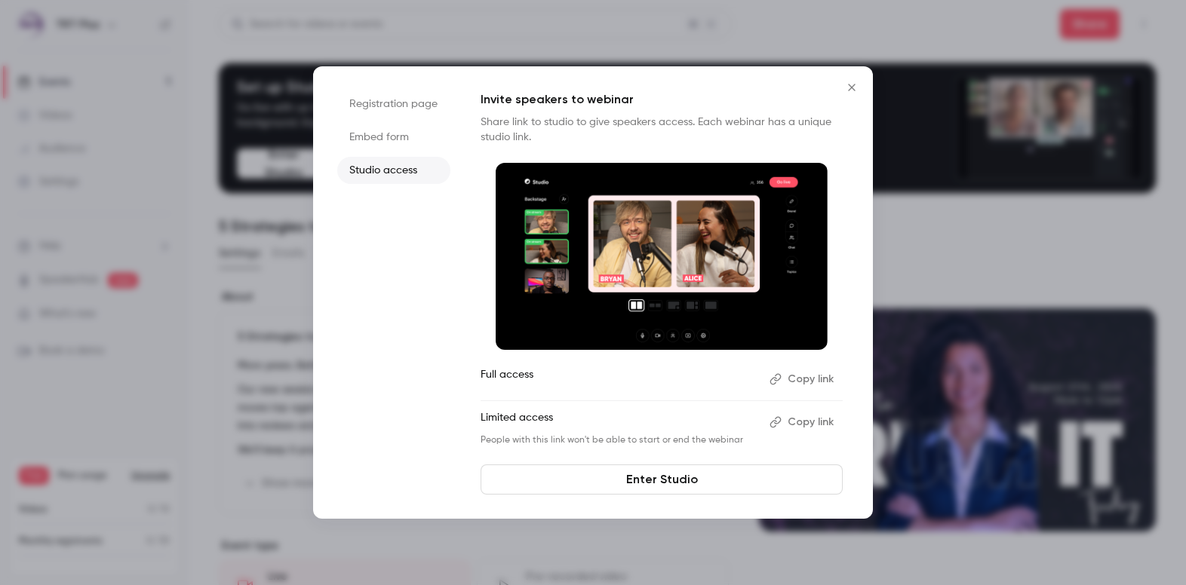
click at [397, 101] on li "Registration page" at bounding box center [393, 103] width 113 height 27
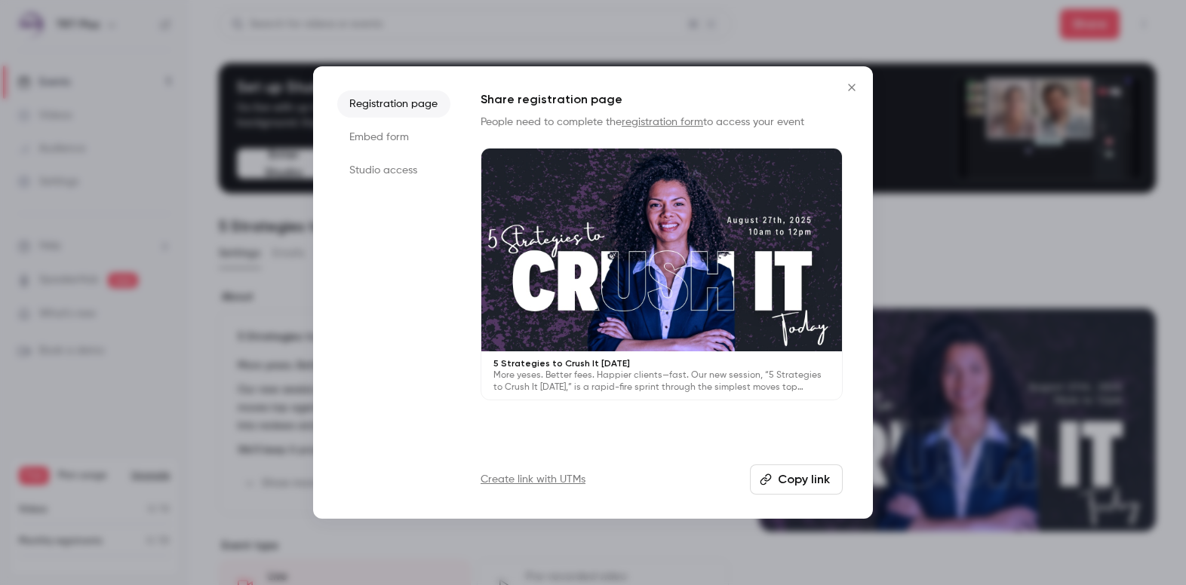
click at [684, 121] on link "registration form" at bounding box center [661, 122] width 81 height 11
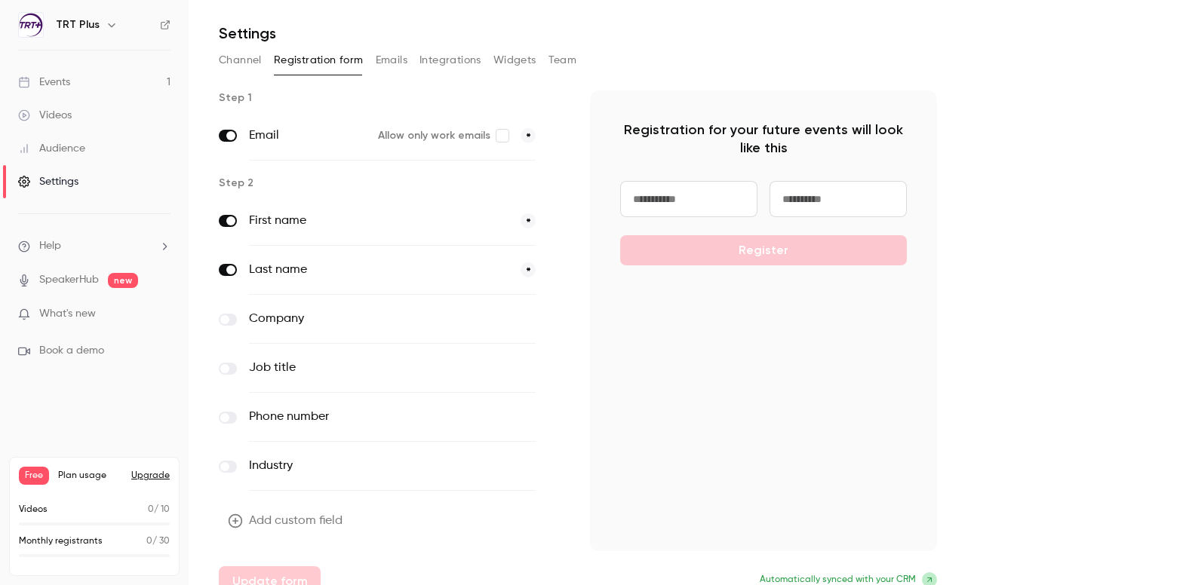
scroll to position [60, 0]
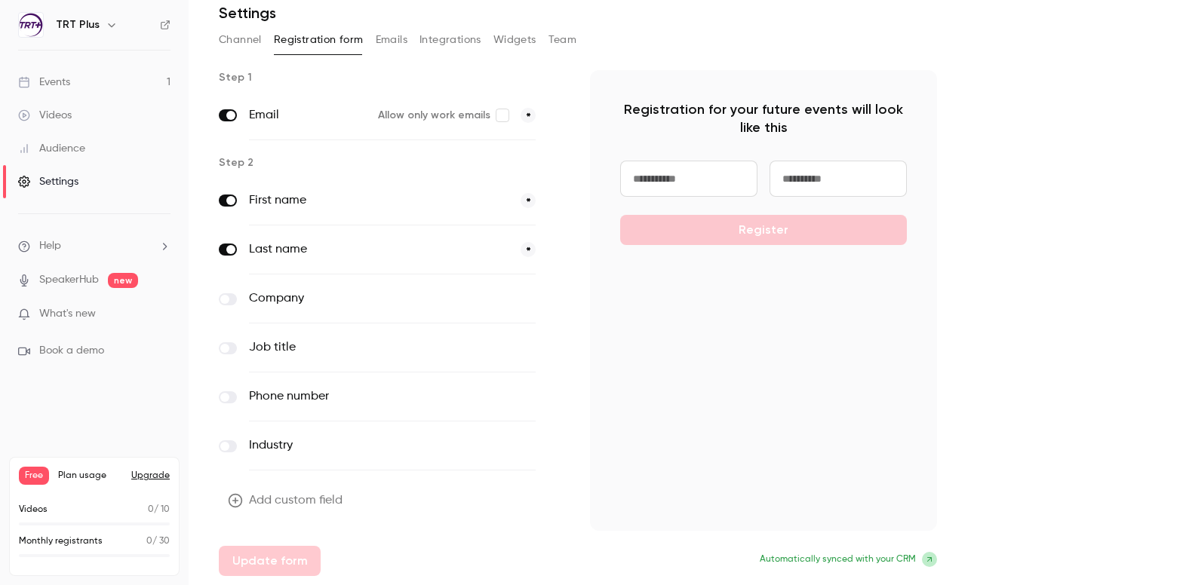
click at [223, 396] on span at bounding box center [224, 397] width 9 height 9
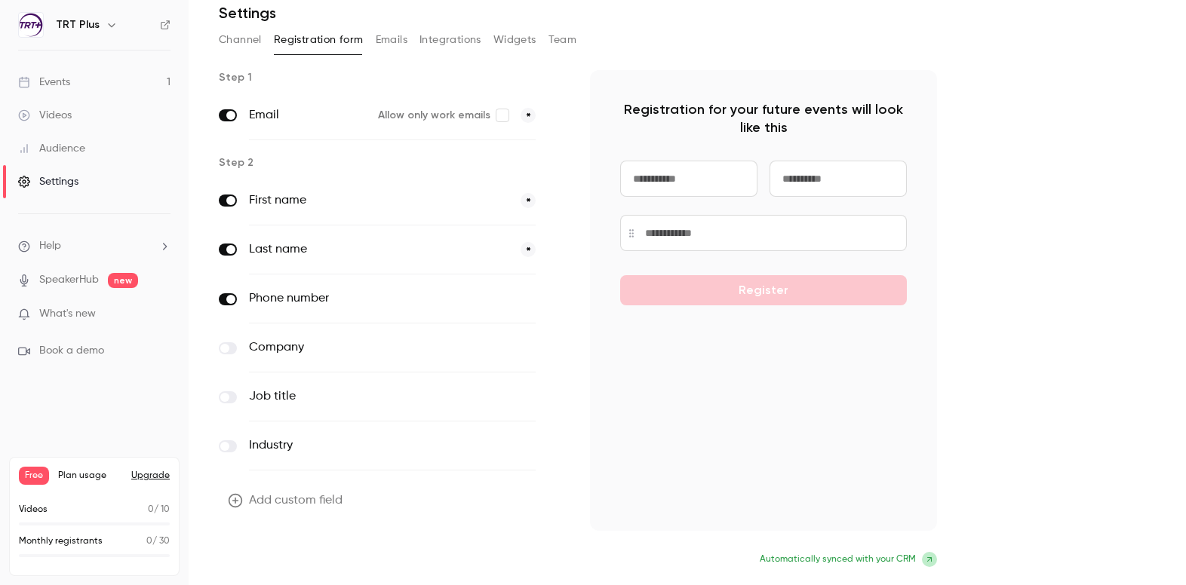
click at [293, 560] on button "Update form" at bounding box center [270, 561] width 102 height 30
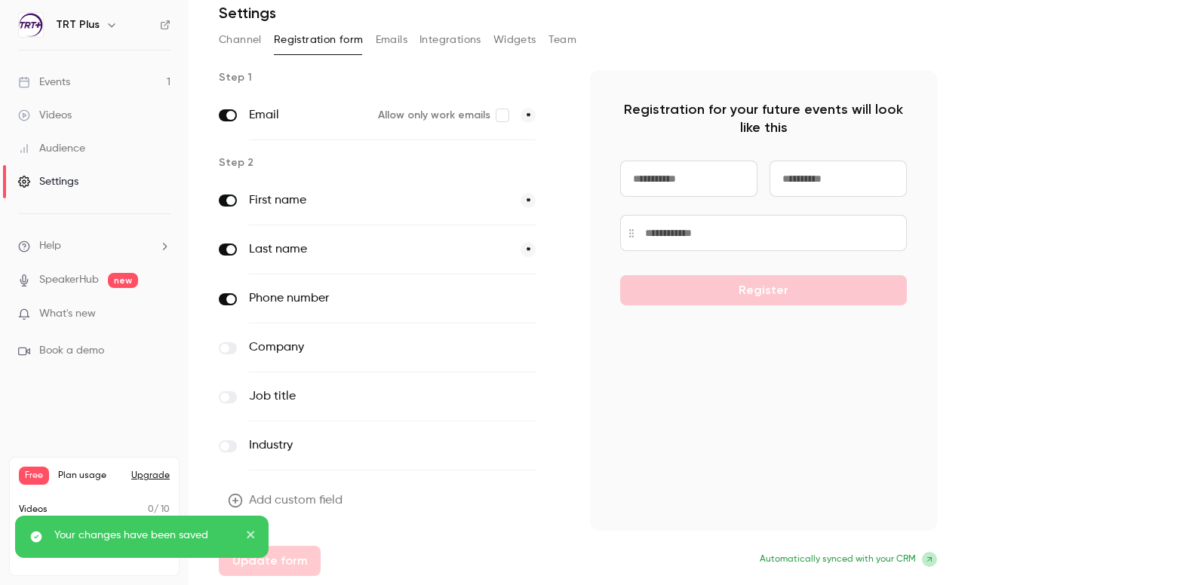
click at [397, 38] on button "Emails" at bounding box center [392, 40] width 32 height 24
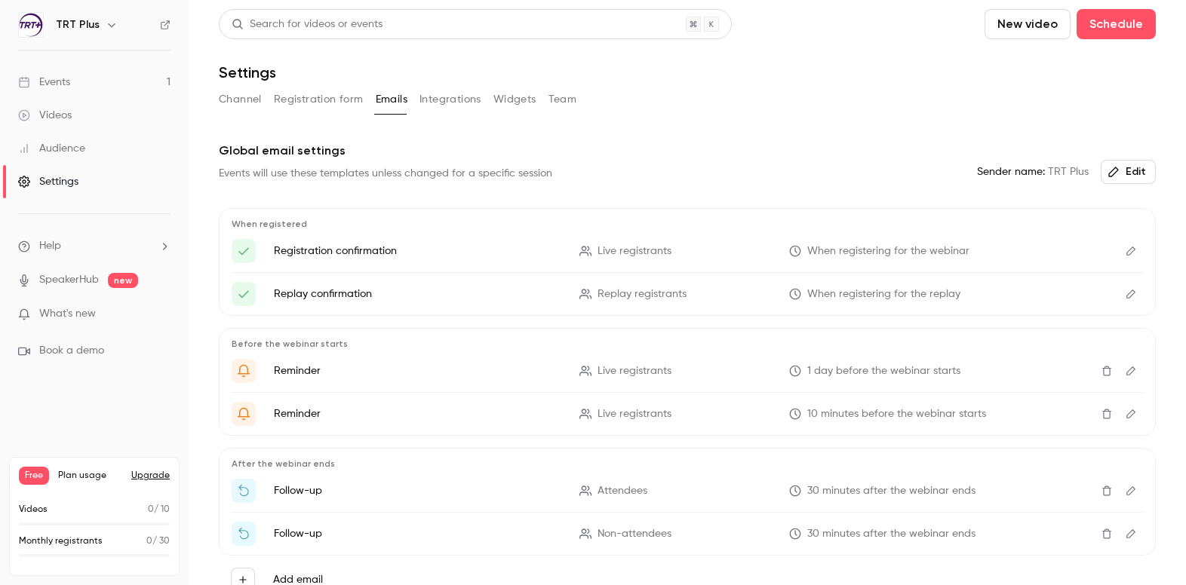
click at [72, 87] on link "Events 1" at bounding box center [94, 82] width 189 height 33
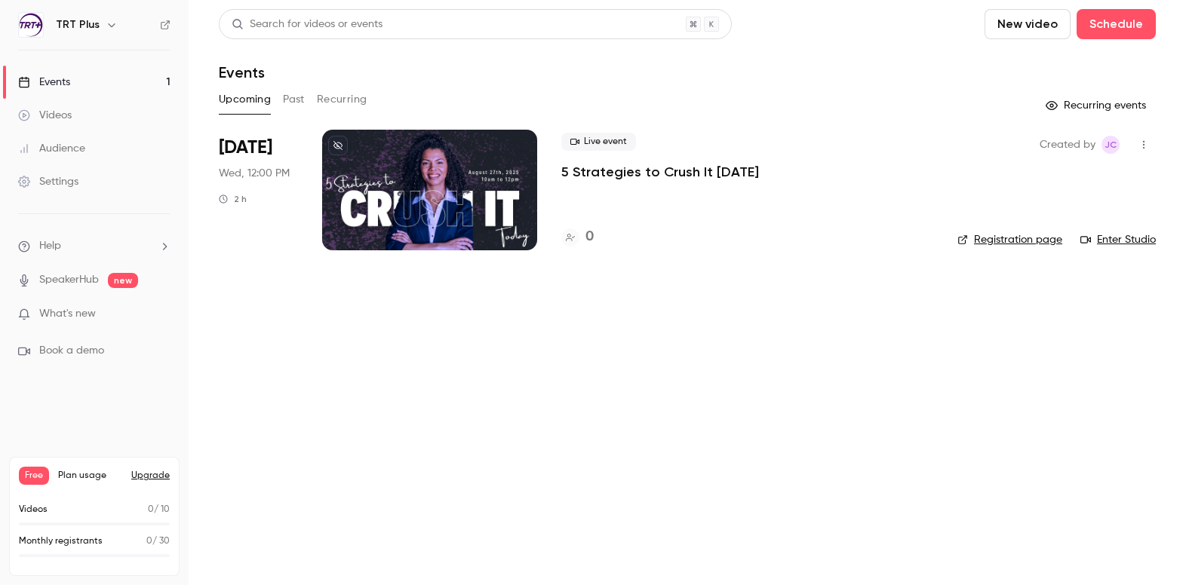
click at [1033, 238] on link "Registration page" at bounding box center [1009, 239] width 105 height 15
